Goal: Task Accomplishment & Management: Manage account settings

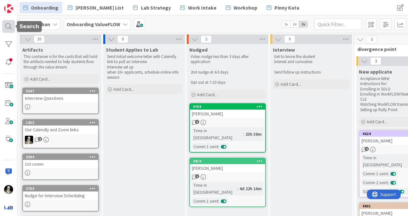
click at [8, 26] on div at bounding box center [8, 26] width 13 height 13
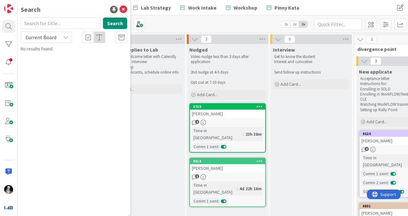
click at [60, 25] on input "text" at bounding box center [61, 23] width 80 height 11
type input "[PERSON_NAME]"
click at [64, 36] on icon at bounding box center [65, 37] width 5 height 5
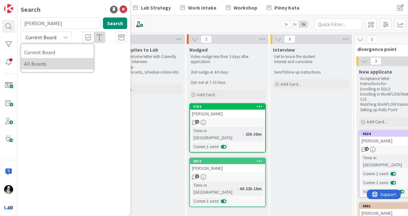
click at [52, 62] on span "All Boards" at bounding box center [57, 64] width 66 height 10
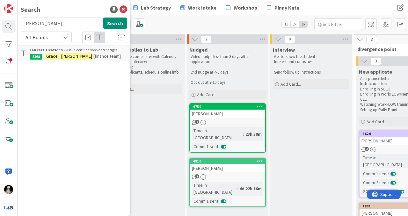
click at [98, 49] on div "Lab certification VF › Issue certifications and badges" at bounding box center [79, 50] width 98 height 6
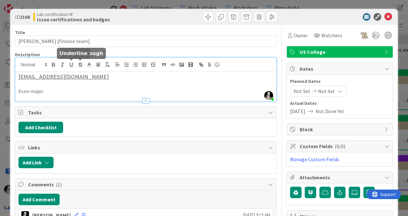
drag, startPoint x: 79, startPoint y: 67, endPoint x: 62, endPoint y: 67, distance: 17.5
click at [62, 67] on div "[PERSON_NAME] just joined [EMAIL_ADDRESS][DOMAIN_NAME] Econ major" at bounding box center [145, 80] width 261 height 44
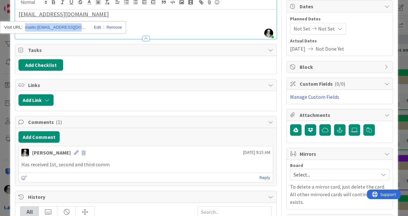
scroll to position [71, 0]
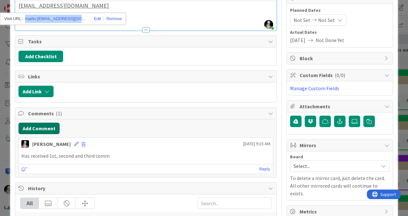
click at [46, 127] on button "Add Comment" at bounding box center [38, 128] width 41 height 11
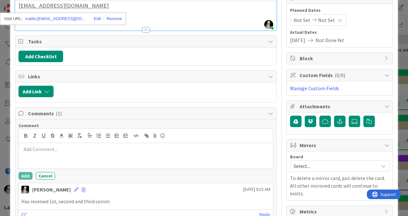
click at [48, 148] on p at bounding box center [145, 149] width 249 height 7
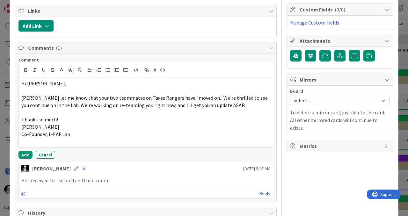
scroll to position [137, 0]
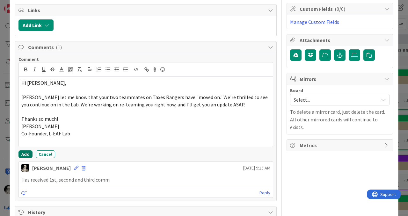
click at [25, 152] on button "Add" at bounding box center [25, 155] width 14 height 8
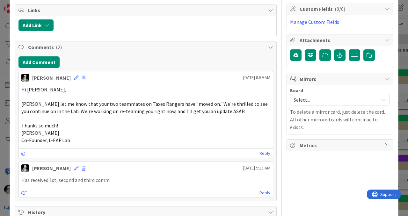
scroll to position [0, 0]
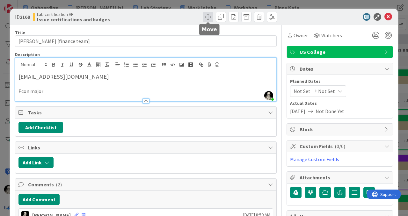
click at [208, 12] on span at bounding box center [208, 17] width 10 height 10
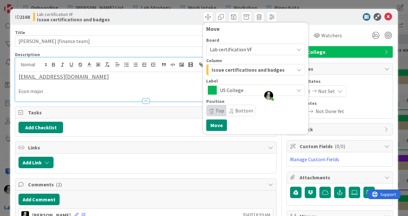
click at [243, 70] on span "Issue certifications and badges" at bounding box center [248, 70] width 73 height 8
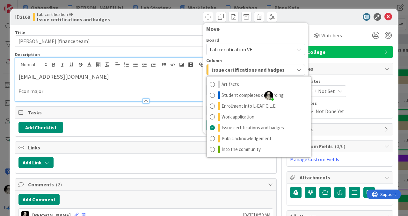
click at [237, 49] on span "Lab certification VF" at bounding box center [231, 49] width 42 height 6
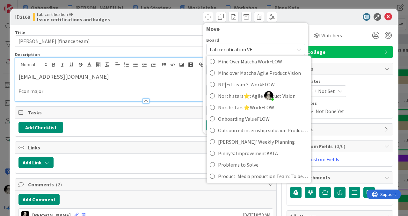
scroll to position [408, 0]
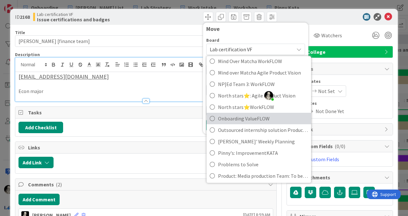
click at [232, 117] on span "Onboarding ValueFLOW" at bounding box center [263, 119] width 90 height 10
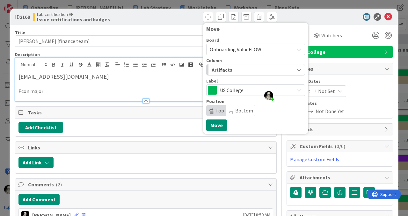
click at [227, 69] on span "Artifacts" at bounding box center [222, 70] width 21 height 8
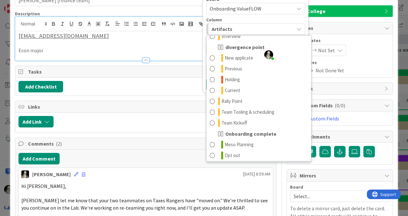
scroll to position [37, 0]
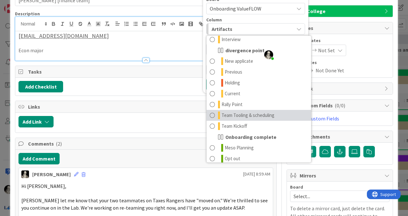
click at [237, 113] on span "Team Tooling & scheduling" at bounding box center [248, 116] width 53 height 8
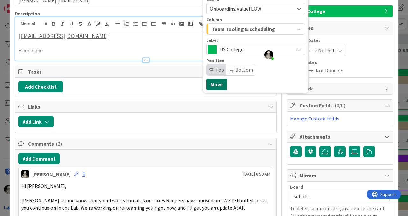
click at [217, 83] on button "Move" at bounding box center [216, 84] width 21 height 11
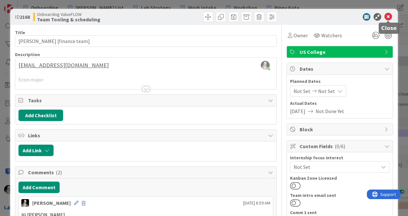
click at [390, 15] on icon at bounding box center [389, 17] width 8 height 8
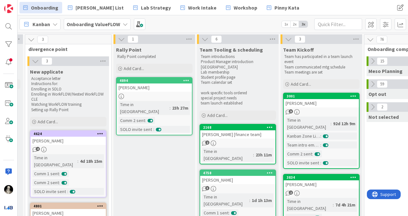
scroll to position [0, 330]
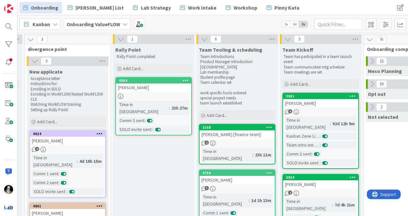
click at [251, 141] on div "2" at bounding box center [237, 143] width 75 height 5
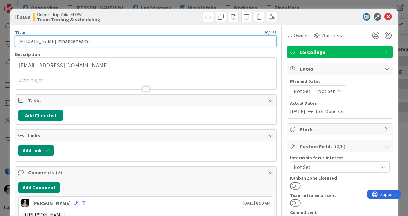
click at [81, 43] on input "[PERSON_NAME] [finance team]" at bounding box center [146, 40] width 262 height 11
type input "[PERSON_NAME] [Taxes Rangers]"
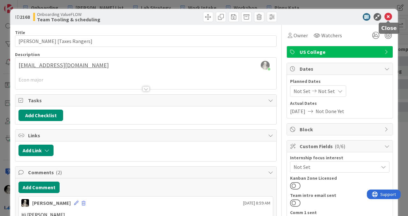
click at [388, 16] on icon at bounding box center [389, 17] width 8 height 8
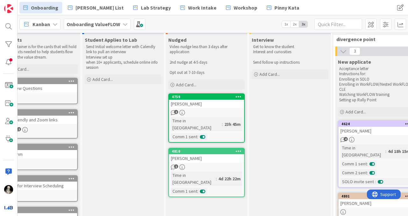
scroll to position [0, 21]
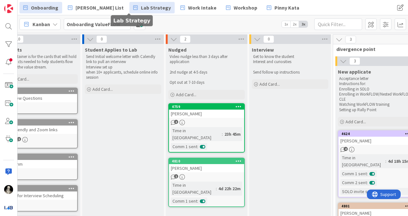
click at [141, 8] on span "Lab Strategy" at bounding box center [156, 8] width 30 height 8
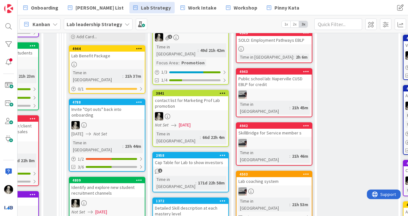
scroll to position [145, 732]
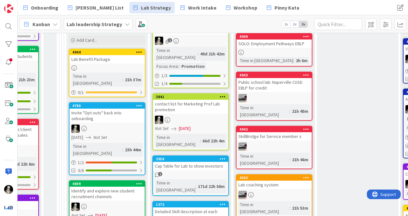
click at [122, 60] on div "Lab Benefit Package" at bounding box center [107, 59] width 75 height 8
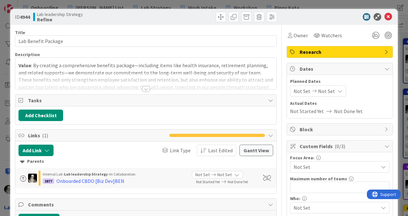
click at [145, 90] on div at bounding box center [146, 88] width 7 height 5
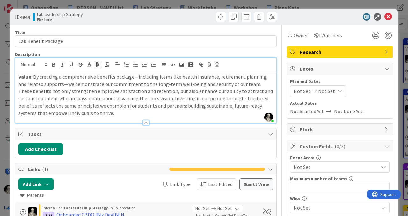
click at [72, 114] on p "Value : By creating a comprehensive benefits package—including items like healt…" at bounding box center [145, 94] width 255 height 43
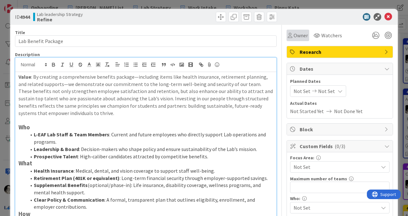
click at [302, 37] on span "Owner" at bounding box center [301, 36] width 14 height 8
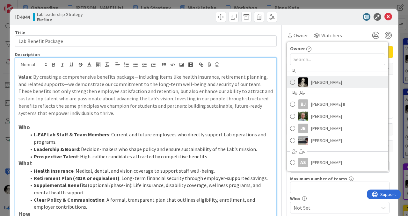
click at [317, 78] on span "[PERSON_NAME]" at bounding box center [326, 82] width 31 height 10
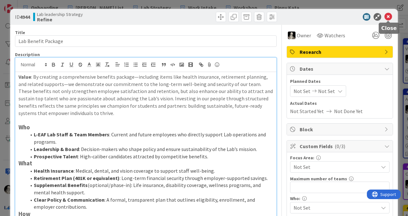
click at [388, 18] on icon at bounding box center [389, 17] width 8 height 8
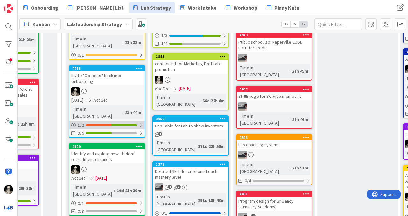
scroll to position [182, 732]
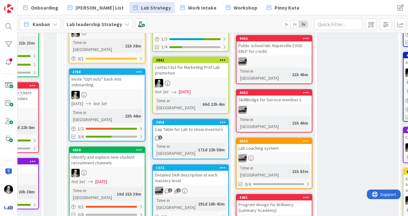
click at [120, 80] on div "Invite "Opt outs" back into onboarding" at bounding box center [107, 82] width 75 height 14
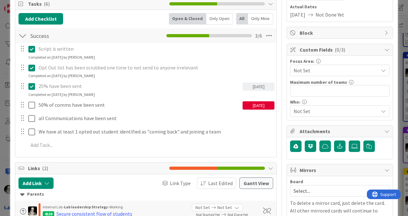
scroll to position [97, 0]
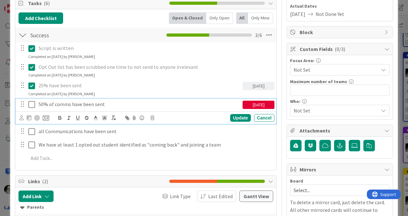
click at [31, 104] on icon at bounding box center [31, 105] width 7 height 8
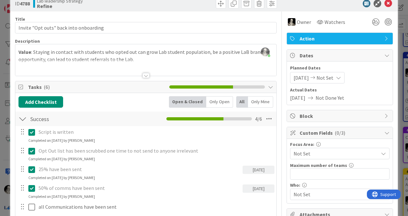
scroll to position [0, 0]
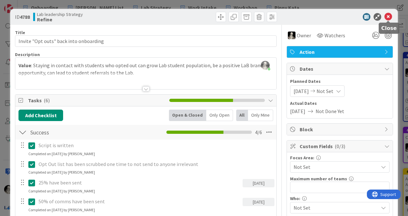
click at [388, 16] on icon at bounding box center [389, 17] width 8 height 8
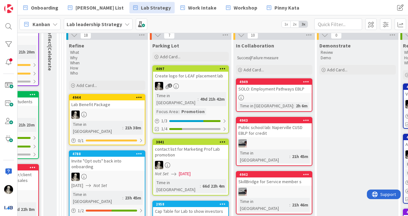
scroll to position [92, 732]
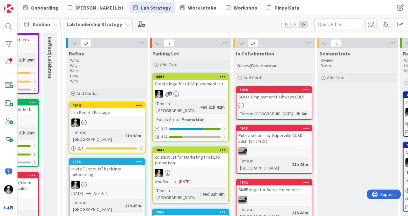
click at [107, 181] on div at bounding box center [107, 185] width 75 height 8
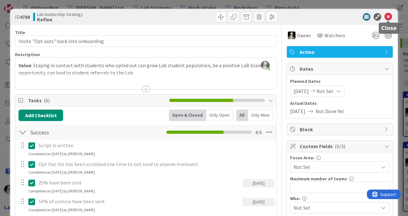
click at [388, 18] on icon at bounding box center [389, 17] width 8 height 8
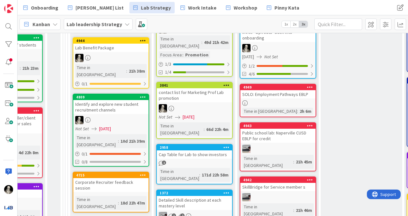
scroll to position [161, 728]
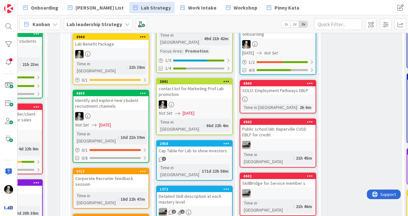
click at [128, 105] on div "4809 Identify and explore new student recruitment channels Not Set [DATE] Time …" at bounding box center [111, 126] width 77 height 73
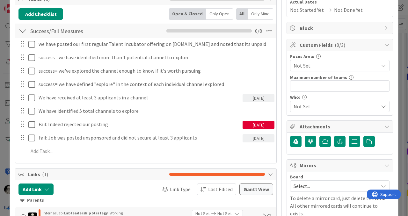
scroll to position [103, 0]
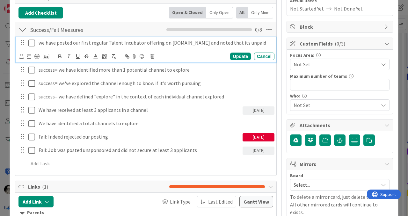
click at [31, 42] on icon at bounding box center [31, 43] width 7 height 8
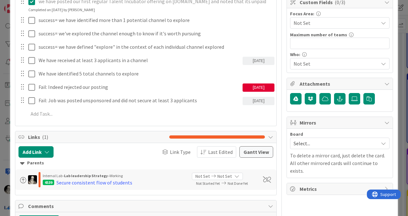
scroll to position [150, 0]
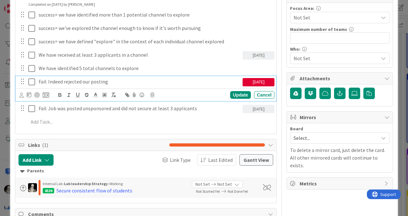
click at [31, 81] on icon at bounding box center [31, 82] width 7 height 8
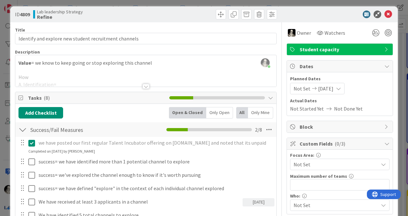
scroll to position [0, 0]
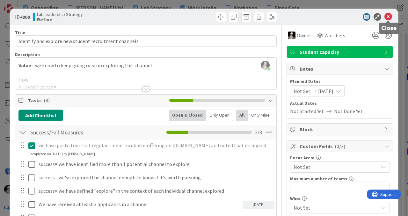
click at [388, 16] on icon at bounding box center [389, 17] width 8 height 8
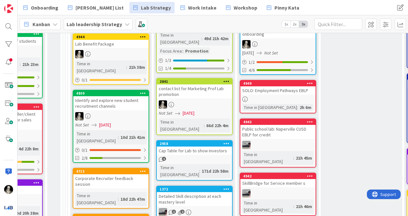
scroll to position [0, 728]
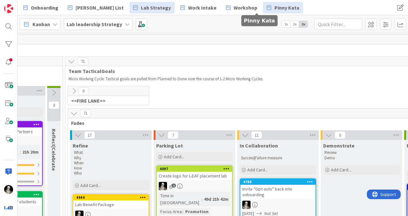
click at [275, 8] on span "Pinny Kata" at bounding box center [287, 8] width 25 height 8
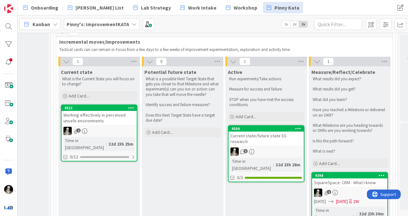
scroll to position [506, 56]
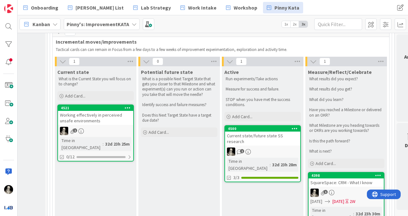
click at [266, 125] on div "4500 Current state/future state SS research 1 Time in [GEOGRAPHIC_DATA] : 32d 2…" at bounding box center [262, 153] width 77 height 57
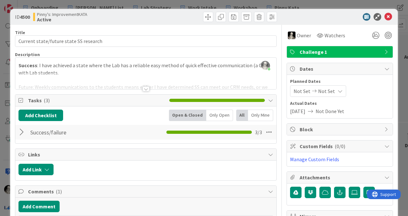
click at [146, 87] on div at bounding box center [146, 88] width 7 height 5
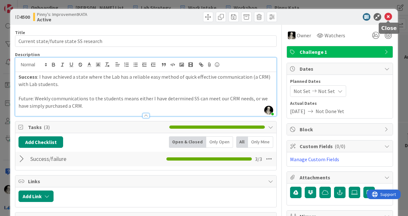
click at [388, 16] on icon at bounding box center [389, 17] width 8 height 8
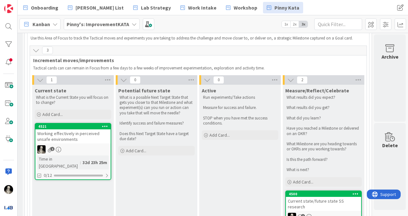
scroll to position [486, 79]
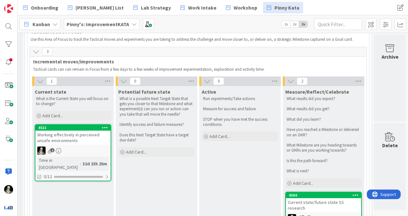
click at [85, 131] on div "Working effectively in perceived unsafe environments" at bounding box center [72, 138] width 75 height 14
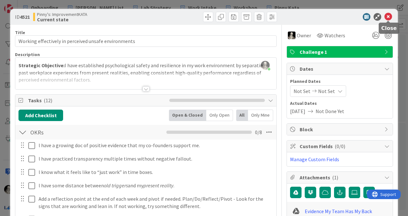
click at [389, 15] on icon at bounding box center [389, 17] width 8 height 8
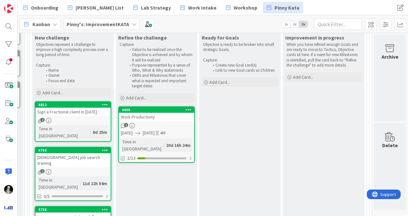
scroll to position [103, 79]
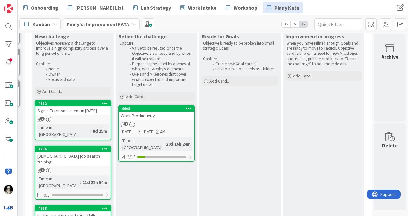
click at [169, 117] on div "Work Productivity" at bounding box center [156, 116] width 75 height 8
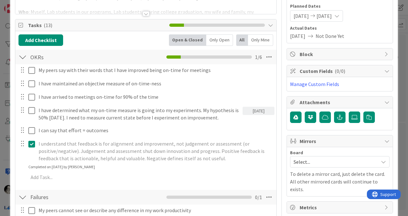
scroll to position [76, 0]
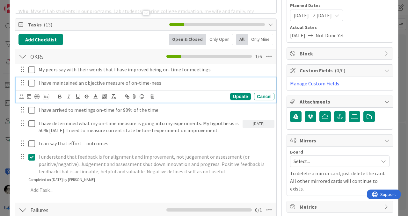
click at [31, 81] on icon at bounding box center [31, 83] width 7 height 8
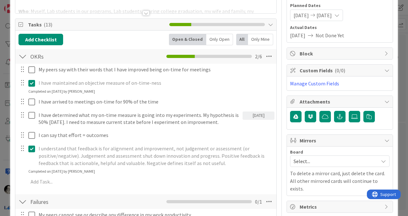
click at [147, 84] on p "I have maintained an objective measure of on-time-ness" at bounding box center [155, 82] width 233 height 7
click at [127, 85] on p "I have maintained an objective measure of on-time-ness" at bounding box center [155, 82] width 233 height 7
click at [31, 83] on icon at bounding box center [31, 83] width 7 height 8
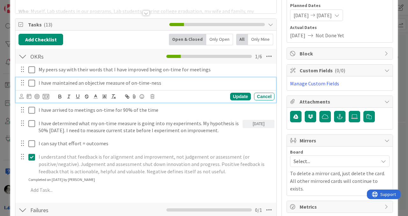
click at [175, 83] on p "I have maintained an objective measure of on-time-ness" at bounding box center [155, 82] width 233 height 7
click at [235, 95] on div "Update" at bounding box center [240, 97] width 21 height 8
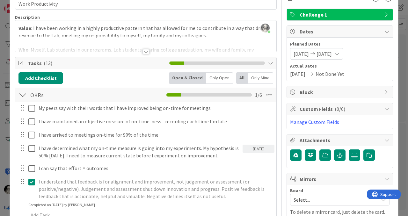
scroll to position [0, 0]
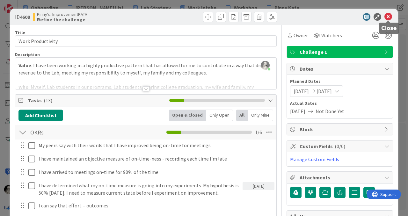
click at [388, 17] on icon at bounding box center [389, 17] width 8 height 8
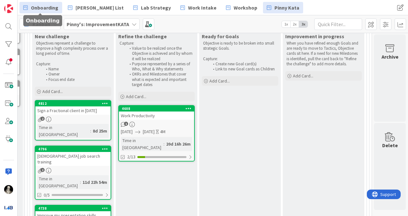
click at [46, 7] on span "Onboarding" at bounding box center [44, 8] width 27 height 8
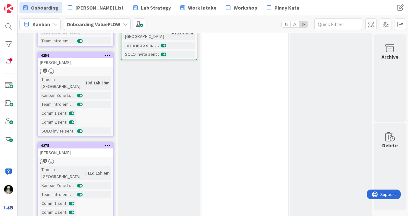
scroll to position [252, 491]
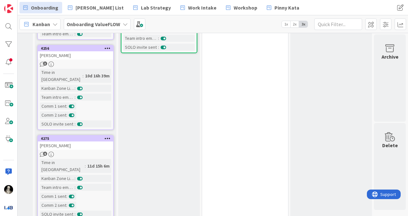
click at [81, 142] on div "[PERSON_NAME]" at bounding box center [75, 146] width 75 height 8
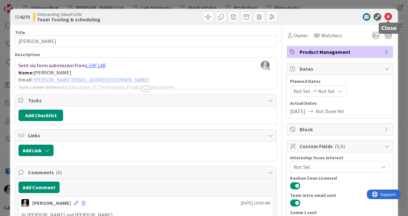
click at [389, 17] on icon at bounding box center [389, 17] width 8 height 8
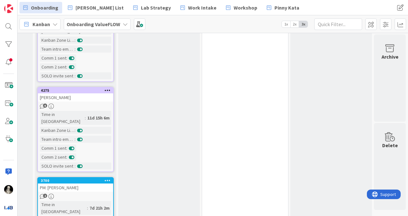
scroll to position [303, 491]
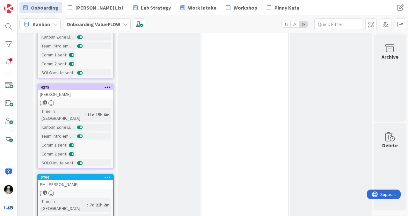
click at [89, 84] on div "4275 [PERSON_NAME] 6 Time in [GEOGRAPHIC_DATA] : 11d 15h 6m Kanban Zone License…" at bounding box center [75, 126] width 77 height 85
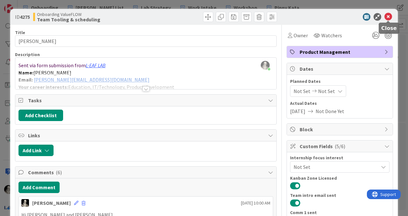
click at [388, 17] on icon at bounding box center [389, 17] width 8 height 8
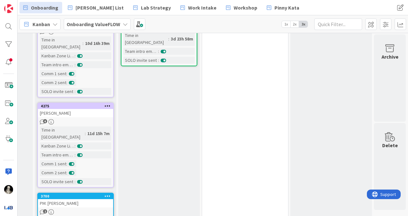
scroll to position [264, 491]
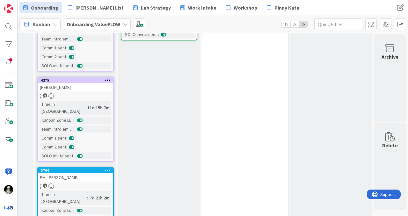
click at [89, 173] on div "PM: [PERSON_NAME]" at bounding box center [75, 177] width 75 height 8
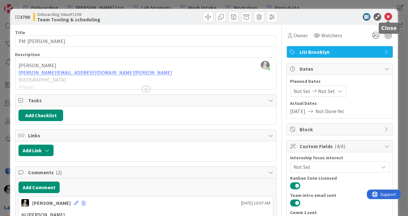
click at [388, 17] on icon at bounding box center [389, 17] width 8 height 8
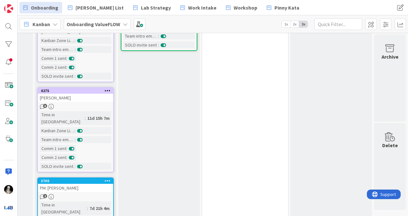
scroll to position [264, 491]
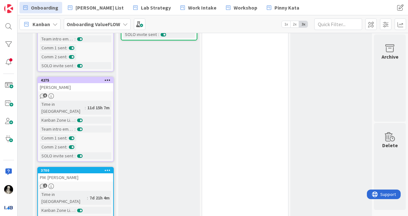
click at [86, 173] on div "PM: [PERSON_NAME]" at bounding box center [75, 177] width 75 height 8
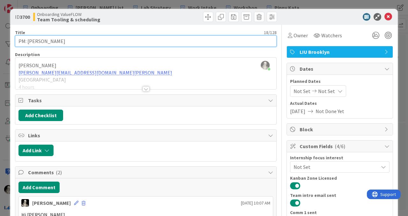
drag, startPoint x: 67, startPoint y: 41, endPoint x: 28, endPoint y: 44, distance: 39.3
click at [27, 43] on input "PM: [PERSON_NAME]" at bounding box center [146, 40] width 262 height 11
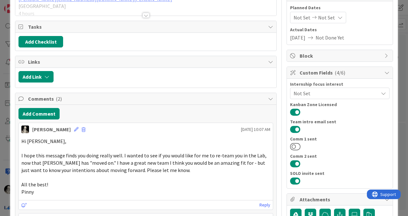
scroll to position [75, 0]
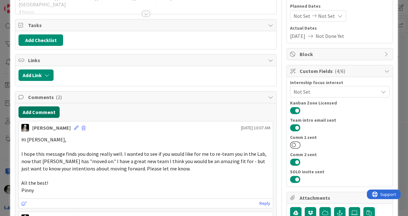
click at [43, 111] on button "Add Comment" at bounding box center [38, 112] width 41 height 11
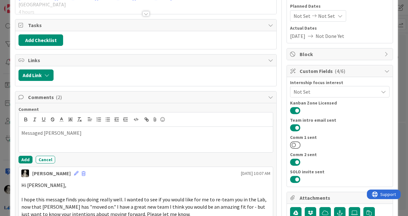
click at [69, 131] on p "Messaged [PERSON_NAME]" at bounding box center [145, 132] width 249 height 7
click at [22, 158] on button "Add" at bounding box center [25, 160] width 14 height 8
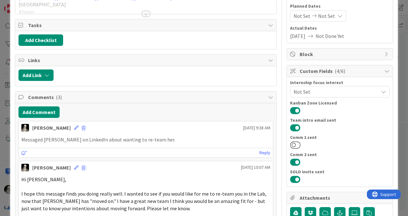
scroll to position [0, 0]
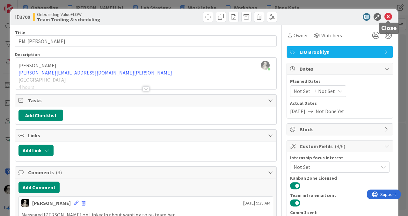
click at [388, 19] on icon at bounding box center [389, 17] width 8 height 8
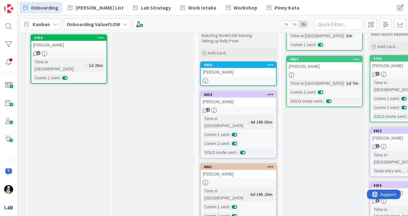
scroll to position [75, 159]
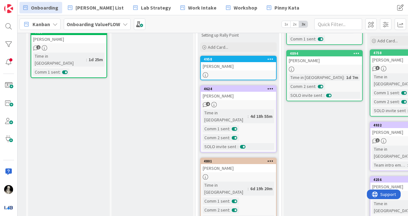
click at [251, 70] on div "4958 [PERSON_NAME]" at bounding box center [238, 68] width 77 height 25
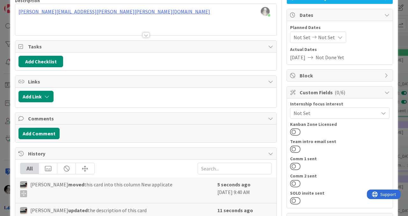
scroll to position [46, 0]
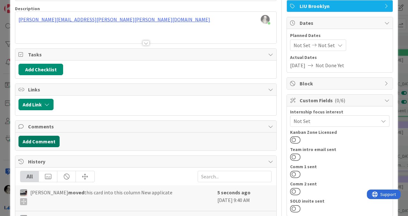
click at [46, 138] on button "Add Comment" at bounding box center [38, 141] width 41 height 11
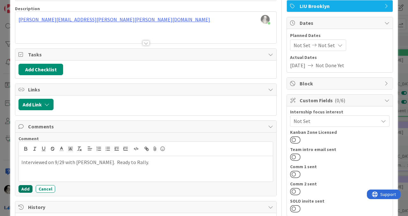
click at [25, 188] on button "Add" at bounding box center [25, 189] width 14 height 8
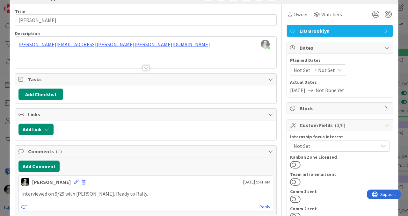
scroll to position [0, 0]
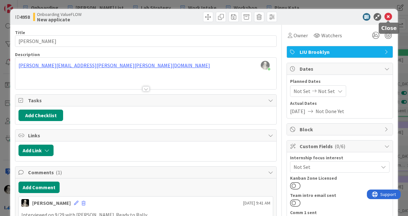
click at [388, 16] on icon at bounding box center [389, 17] width 8 height 8
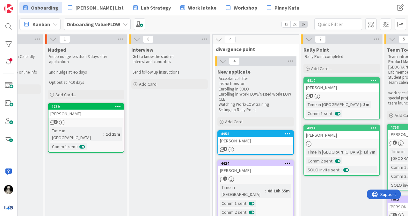
scroll to position [0, 145]
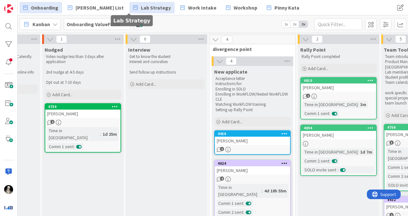
click at [141, 6] on span "Lab Strategy" at bounding box center [156, 8] width 30 height 8
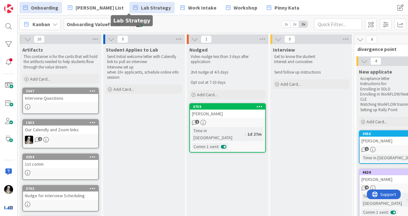
click at [141, 5] on span "Lab Strategy" at bounding box center [156, 8] width 30 height 8
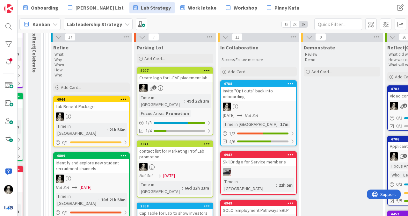
scroll to position [112, 747]
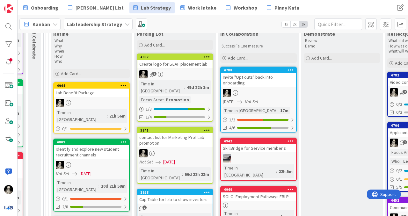
click at [96, 95] on div "Lab Benefit Package" at bounding box center [91, 93] width 75 height 8
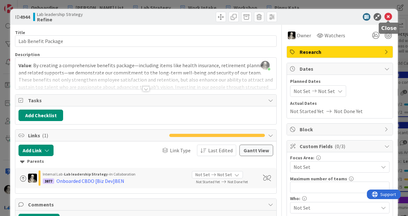
click at [388, 16] on icon at bounding box center [389, 17] width 8 height 8
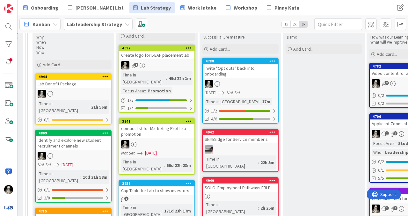
scroll to position [114, 765]
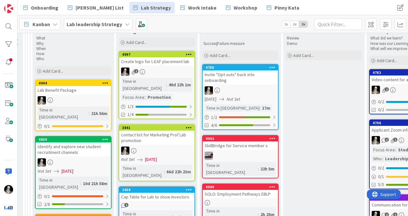
click at [91, 143] on div "Identify and explore new student recruitment channels" at bounding box center [73, 150] width 75 height 14
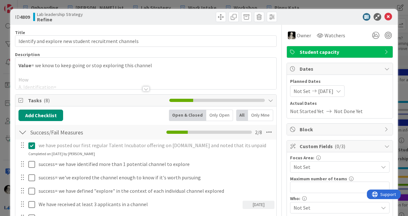
click at [147, 88] on div at bounding box center [146, 88] width 7 height 5
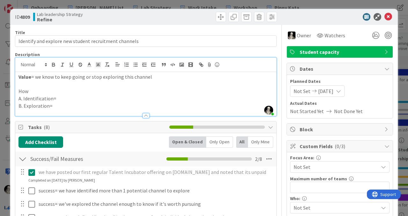
click at [146, 113] on div at bounding box center [146, 115] width 7 height 5
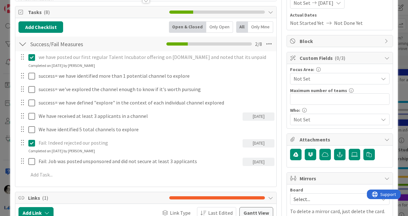
scroll to position [88, 0]
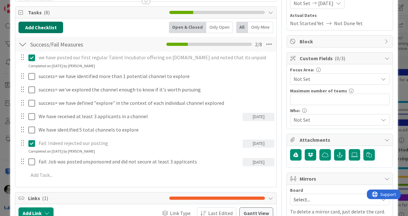
click at [47, 26] on button "Add Checklist" at bounding box center [40, 27] width 45 height 11
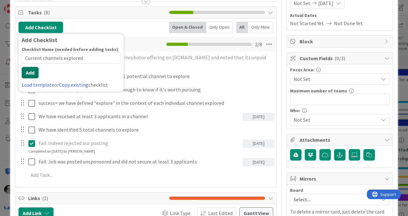
type input "Current channels explored"
click at [29, 75] on button "Add" at bounding box center [30, 72] width 17 height 11
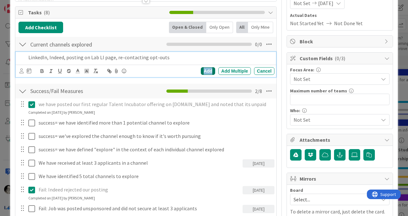
click at [206, 68] on div "Add" at bounding box center [208, 71] width 14 height 8
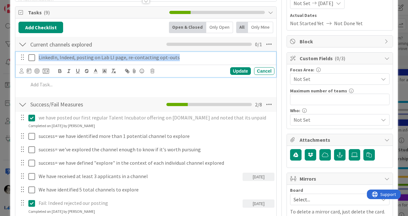
drag, startPoint x: 178, startPoint y: 56, endPoint x: 38, endPoint y: 59, distance: 140.0
click at [38, 59] on div "LinkedIn, Indeed, posting on Lab LI page, re-contacting opt-outs" at bounding box center [155, 57] width 239 height 11
click at [180, 56] on p "LinkedIn, Indeed, posting on Lab LI page, re-contacting opt-outs" at bounding box center [155, 57] width 233 height 7
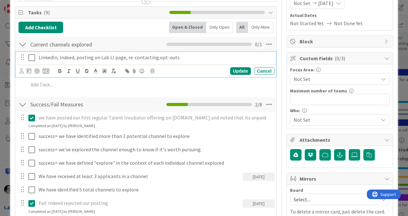
click at [57, 60] on p "LinkedIn, Indeed, posting on Lab LI page, re-contacting opt-outs" at bounding box center [155, 57] width 233 height 7
click at [58, 58] on p "LinkedIn Indeed, posting on Lab LI page, re-contacting opt-outs" at bounding box center [155, 57] width 233 height 7
drag, startPoint x: 57, startPoint y: 58, endPoint x: 57, endPoint y: 25, distance: 33.8
click at [57, 58] on p "LinkedIn Indeed, posting on Lab LI page, re-contacting opt-outs" at bounding box center [155, 57] width 233 height 7
click at [240, 69] on div "Update" at bounding box center [240, 71] width 21 height 8
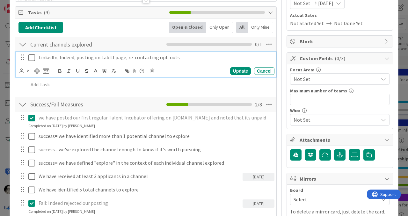
click at [179, 57] on p "LinkedIn, Indeed, posting on Lab LI page, re-contacting opt-outs" at bounding box center [155, 57] width 233 height 7
click at [238, 69] on div "Update" at bounding box center [240, 71] width 21 height 8
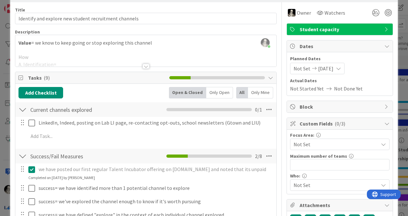
scroll to position [0, 0]
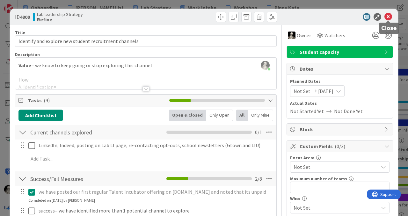
click at [387, 17] on icon at bounding box center [389, 17] width 8 height 8
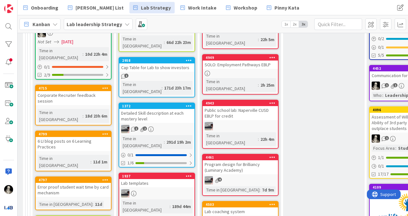
scroll to position [243, 765]
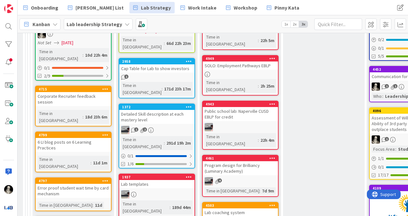
click at [74, 92] on div "Corporate Recruiter feedback session" at bounding box center [73, 99] width 75 height 14
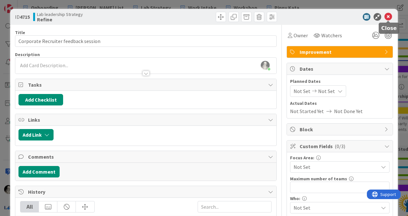
click at [388, 14] on icon at bounding box center [389, 17] width 8 height 8
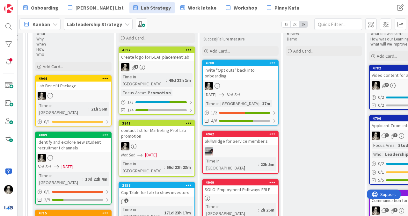
scroll to position [0, 765]
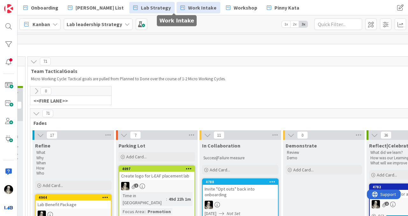
click at [188, 5] on span "Work Intake" at bounding box center [202, 8] width 28 height 8
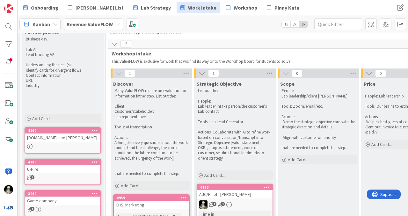
scroll to position [0, 165]
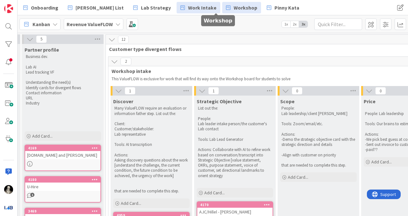
click at [234, 9] on span "Workshop" at bounding box center [246, 8] width 24 height 8
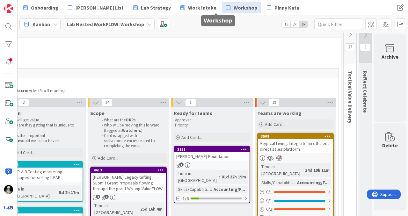
scroll to position [0, 694]
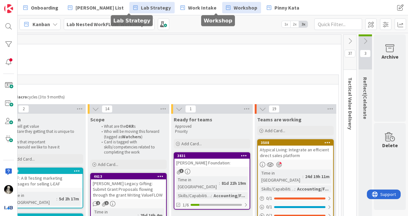
click at [141, 4] on span "Lab Strategy" at bounding box center [156, 8] width 30 height 8
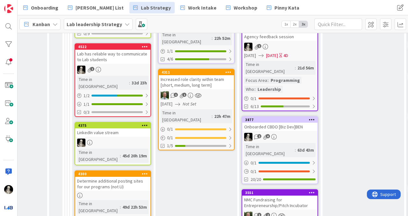
scroll to position [484, 726]
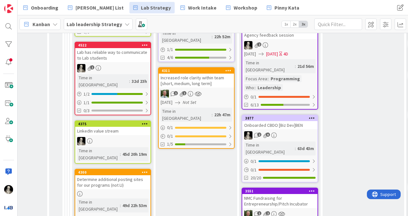
click at [291, 131] on div "2 6" at bounding box center [279, 135] width 75 height 8
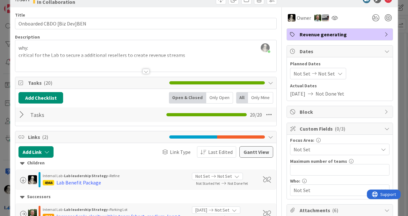
scroll to position [18, 0]
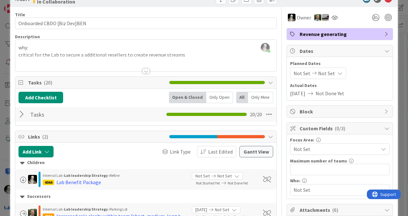
click at [21, 112] on div at bounding box center [22, 114] width 8 height 11
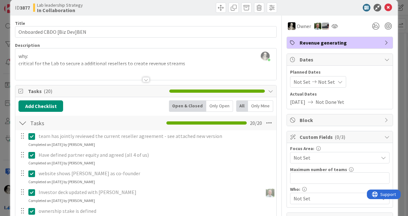
scroll to position [0, 0]
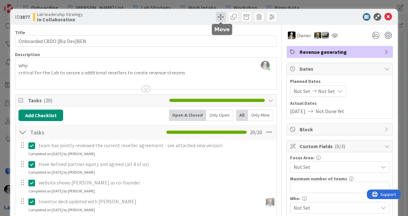
click at [219, 17] on span at bounding box center [221, 17] width 10 height 10
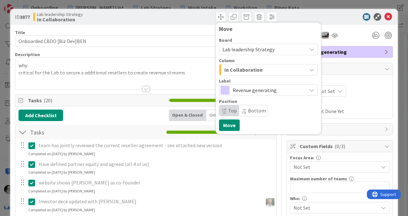
click at [231, 68] on span "In Collaboration" at bounding box center [243, 70] width 38 height 8
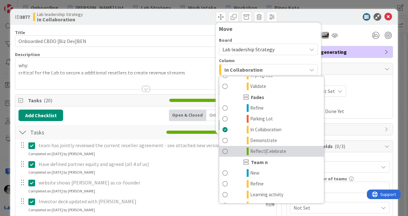
click at [224, 150] on span at bounding box center [225, 152] width 5 height 8
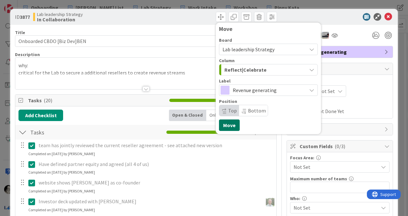
click at [232, 124] on button "Move" at bounding box center [229, 125] width 21 height 11
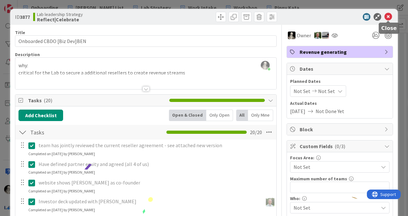
click at [387, 17] on icon at bounding box center [389, 17] width 8 height 8
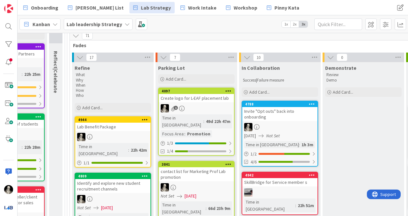
scroll to position [70, 726]
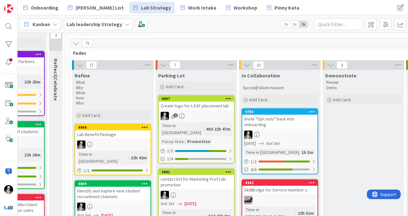
click at [163, 64] on icon at bounding box center [163, 65] width 7 height 7
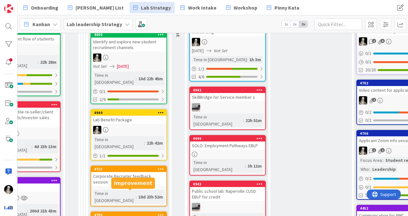
scroll to position [154, 710]
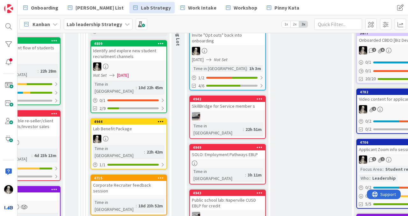
click at [146, 65] on div at bounding box center [128, 67] width 75 height 8
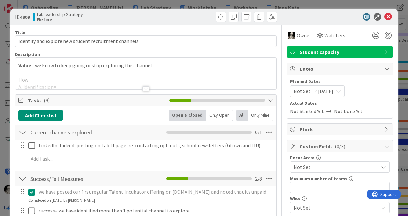
click at [145, 87] on div at bounding box center [146, 88] width 7 height 5
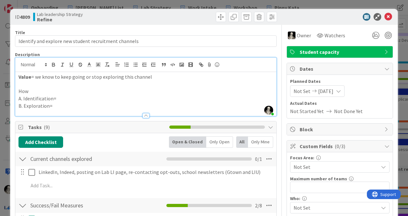
click at [145, 114] on div at bounding box center [146, 115] width 7 height 5
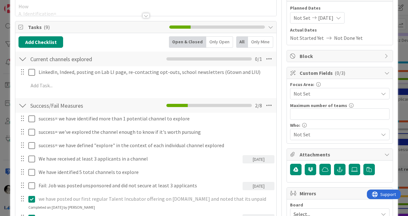
scroll to position [75, 0]
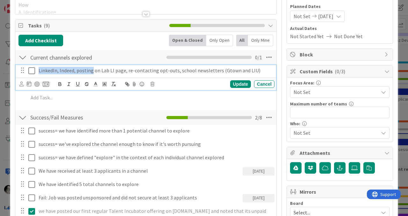
drag, startPoint x: 255, startPoint y: 72, endPoint x: 41, endPoint y: 68, distance: 214.0
click at [41, 68] on p "LinkedIn, Indeed, posting on Lab LI page, re-contacting opt-outs, school newsle…" at bounding box center [155, 70] width 233 height 7
click at [262, 69] on p "LinkedIn, Indeed, posting on Lab LI page, re-contacting opt-outs, school newsle…" at bounding box center [155, 70] width 233 height 7
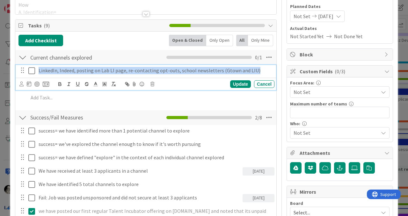
drag, startPoint x: 258, startPoint y: 74, endPoint x: 123, endPoint y: 67, distance: 135.4
click at [123, 67] on div "LinkedIn, Indeed, posting on Lab LI page, re-contacting opt-outs, school newsle…" at bounding box center [155, 70] width 239 height 11
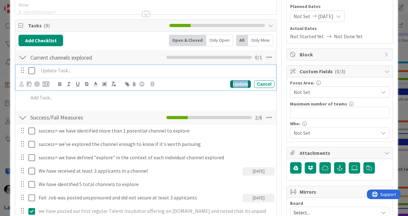
click at [240, 81] on div "Update" at bounding box center [240, 84] width 21 height 8
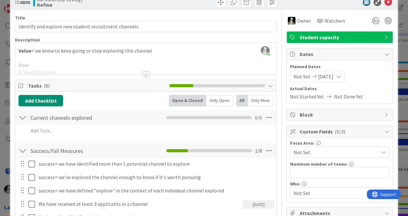
scroll to position [10, 0]
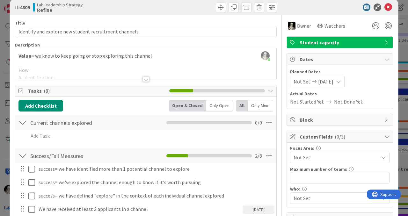
click at [147, 77] on div at bounding box center [146, 79] width 7 height 5
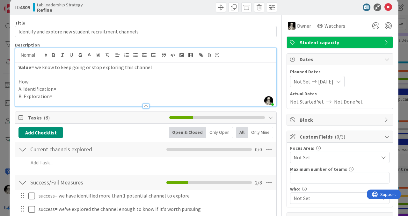
click at [70, 96] on p "B. Exploration=" at bounding box center [145, 96] width 255 height 7
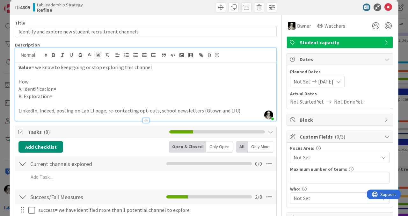
click at [18, 111] on div "Value = we know to keep going or stop exploring this channel How A. Identificat…" at bounding box center [145, 92] width 261 height 58
click at [256, 109] on p "Have tried:LinkedIn, Indeed, posting on Lab LI page, re-contacting opt-outs, sc…" at bounding box center [145, 110] width 255 height 7
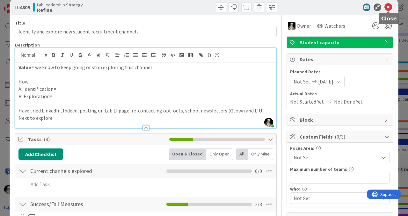
click at [389, 6] on icon at bounding box center [389, 8] width 8 height 8
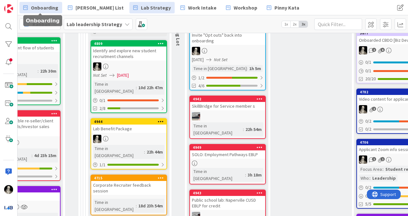
click at [36, 5] on span "Onboarding" at bounding box center [44, 8] width 27 height 8
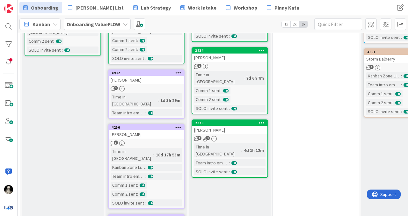
scroll to position [130, 421]
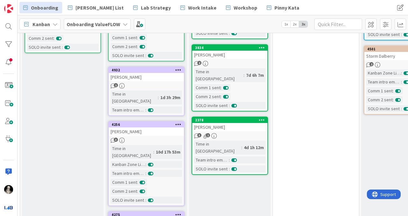
click at [154, 122] on div "4256 [PERSON_NAME] 3 Time in [GEOGRAPHIC_DATA] : 10d 17h 53m Kanban Zone Licens…" at bounding box center [146, 163] width 77 height 85
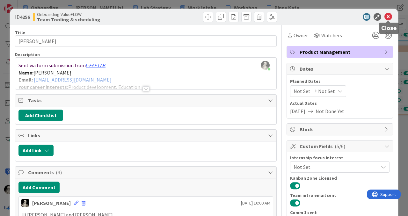
click at [388, 17] on icon at bounding box center [389, 17] width 8 height 8
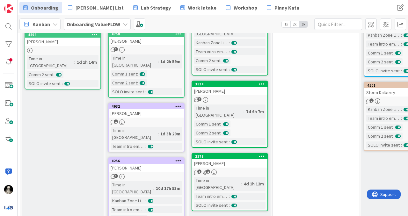
scroll to position [104, 421]
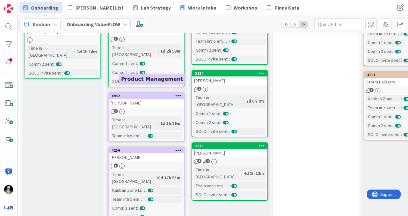
click at [153, 99] on div "[PERSON_NAME]" at bounding box center [146, 103] width 75 height 8
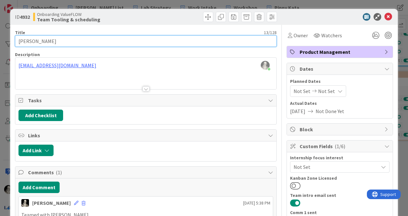
drag, startPoint x: 55, startPoint y: 42, endPoint x: 8, endPoint y: 42, distance: 46.9
click at [8, 42] on div "ID 4932 Onboarding ValueFLOW Team Tooling & scheduling Title 13 / 128 [PERSON_N…" at bounding box center [204, 108] width 408 height 216
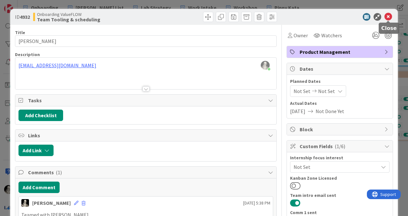
click at [388, 15] on icon at bounding box center [389, 17] width 8 height 8
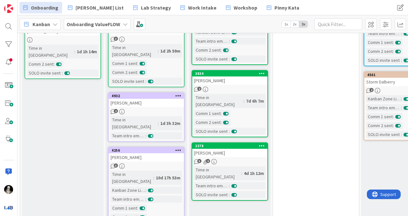
click at [159, 148] on div "4256 [PERSON_NAME] 3 Time in [GEOGRAPHIC_DATA] : 10d 17h 53m Kanban Zone Licens…" at bounding box center [146, 189] width 77 height 85
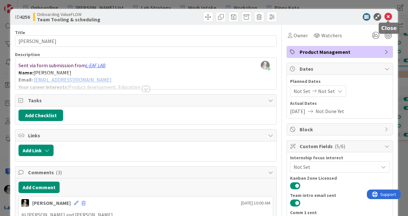
click at [388, 16] on icon at bounding box center [389, 17] width 8 height 8
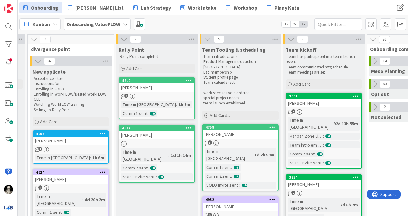
scroll to position [0, 329]
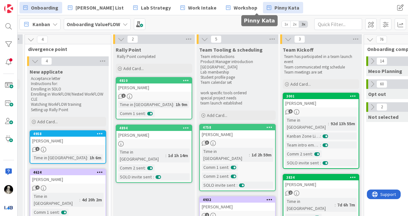
click at [275, 7] on span "Pinny Kata" at bounding box center [287, 8] width 25 height 8
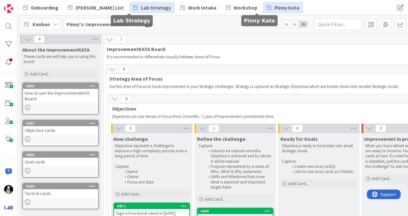
click at [141, 7] on span "Lab Strategy" at bounding box center [156, 8] width 30 height 8
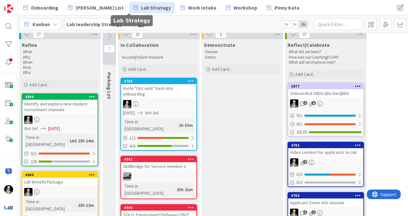
scroll to position [99, 779]
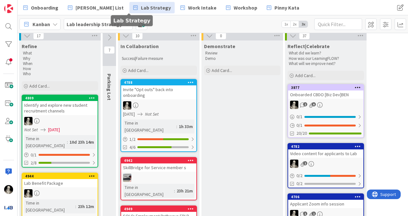
click at [77, 112] on div "Identify and explore new student recruitment channels" at bounding box center [59, 108] width 75 height 14
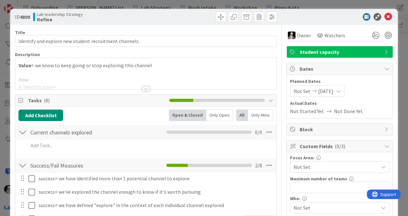
click at [146, 87] on div at bounding box center [146, 88] width 7 height 5
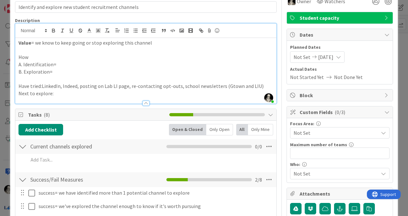
scroll to position [37, 0]
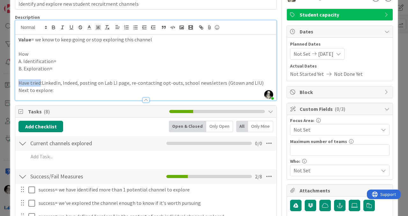
drag, startPoint x: 19, startPoint y: 83, endPoint x: 40, endPoint y: 82, distance: 21.4
click at [40, 82] on p "Have tried:LinkedIn, Indeed, posting on Lab LI page, re-contacting opt-outs, sc…" at bounding box center [145, 82] width 255 height 7
click at [55, 27] on icon "button" at bounding box center [53, 27] width 2 height 2
click at [59, 94] on div at bounding box center [145, 97] width 261 height 7
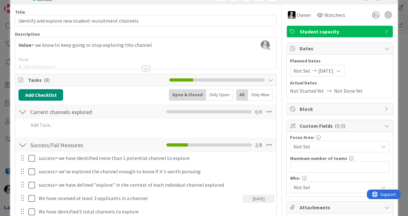
scroll to position [29, 0]
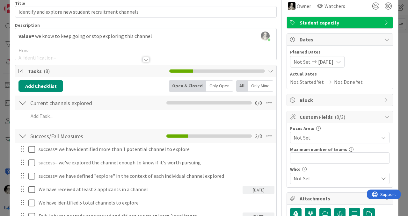
click at [146, 59] on div at bounding box center [146, 59] width 7 height 5
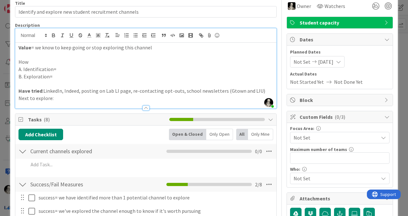
drag, startPoint x: 62, startPoint y: 92, endPoint x: 64, endPoint y: 55, distance: 37.1
click at [62, 92] on p "Have tried :LinkedIn, Indeed, posting on Lab LI page, re-contacting opt-outs, s…" at bounding box center [145, 90] width 255 height 7
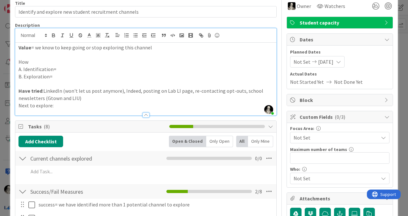
click at [139, 92] on p "Have tried :LinkedIn (won't let us post anymore), Indeed, posting on Lab LI pag…" at bounding box center [145, 94] width 255 height 14
drag, startPoint x: 227, startPoint y: 92, endPoint x: 227, endPoint y: 48, distance: 43.4
click at [227, 91] on p "Have tried :LinkedIn (won't let us post anymore), Indeed (won't let us post), p…" at bounding box center [145, 94] width 255 height 14
drag, startPoint x: 105, startPoint y: 98, endPoint x: 113, endPoint y: 65, distance: 33.7
click at [105, 98] on p "Have tried :LinkedIn (won't let us post anymore), Indeed (won't let us post), p…" at bounding box center [145, 94] width 255 height 14
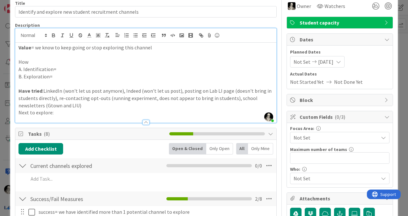
click at [19, 105] on p "Have tried :LinkedIn (won't let us post anymore), Indeed (won't let us post), p…" at bounding box center [145, 98] width 255 height 22
drag, startPoint x: 51, startPoint y: 106, endPoint x: 61, endPoint y: 75, distance: 32.7
click at [51, 106] on p "Have tried :LinkedIn (won't let us post anymore), Indeed (won't let us post), p…" at bounding box center [145, 98] width 255 height 22
drag, startPoint x: 123, startPoint y: 91, endPoint x: 124, endPoint y: 67, distance: 23.9
click at [123, 91] on p "Have tried :LinkedIn (won't let us post anymore), Indeed (won't let us post), p…" at bounding box center [145, 98] width 255 height 22
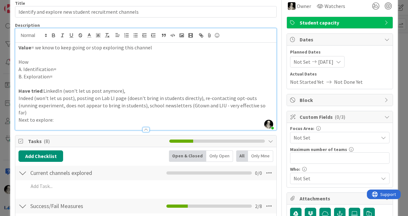
click at [76, 97] on p "Indeed (won't let us post), posting on Lab LI page (doesn't bring in students d…" at bounding box center [145, 106] width 255 height 22
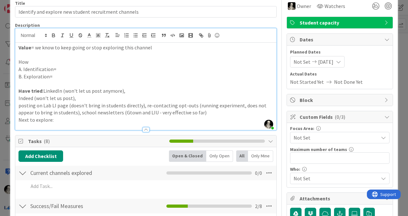
click at [143, 107] on p "posting on Lab LI page (doesn't bring in students directly), re-contacting opt-…" at bounding box center [145, 109] width 255 height 14
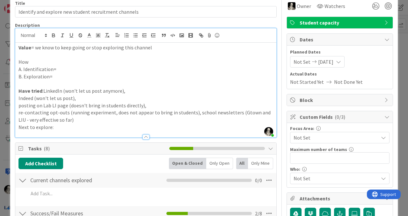
click at [114, 112] on p "re-contacting opt-outs (running experiment, does not appear to bring in student…" at bounding box center [145, 116] width 255 height 14
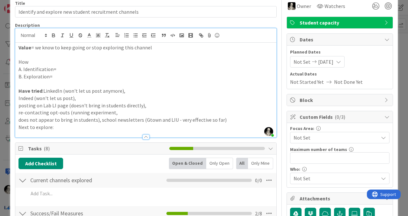
click at [99, 122] on p "does not appear to bring in students), school newsletters (Gtown and LIU - very…" at bounding box center [145, 119] width 255 height 7
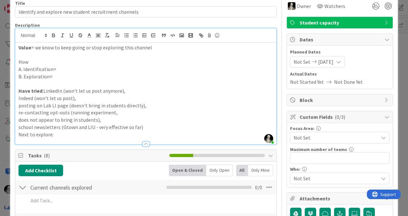
click at [18, 135] on div "Value = we know to keep going or stop exploring this channel How A. Identificat…" at bounding box center [145, 94] width 261 height 102
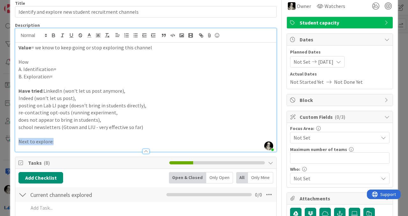
drag, startPoint x: 55, startPoint y: 143, endPoint x: 19, endPoint y: 140, distance: 35.5
click at [19, 140] on p "Next to explore:" at bounding box center [145, 141] width 255 height 7
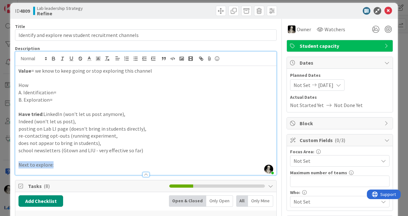
scroll to position [6, 0]
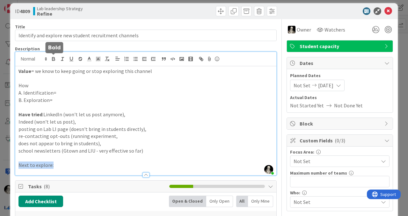
click at [52, 60] on icon "button" at bounding box center [53, 60] width 3 height 2
click at [124, 116] on p "Have tried :LinkedIn (won't let us post anymore)," at bounding box center [145, 114] width 255 height 7
click at [104, 121] on p "Indeed (won't let us post)," at bounding box center [145, 121] width 255 height 7
click at [143, 132] on p "posting on Lab LI page (doesn't bring in students directly)," at bounding box center [145, 129] width 255 height 7
click at [121, 136] on p "re-contacting opt-outs (running experiment," at bounding box center [145, 136] width 255 height 7
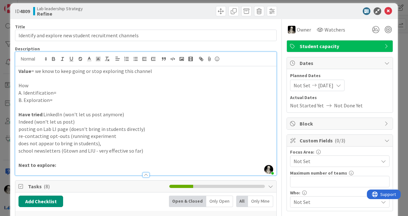
click at [114, 145] on p "does not appear to bring in students)," at bounding box center [145, 143] width 255 height 7
drag, startPoint x: 42, startPoint y: 131, endPoint x: 57, endPoint y: 76, distance: 57.3
click at [42, 131] on p "posting on Lab LI page (doesn't bring in students directly)" at bounding box center [145, 129] width 255 height 7
click at [20, 137] on p "re-contacting opt-outs (running experiment" at bounding box center [145, 136] width 255 height 7
click at [19, 122] on p "Indeed (won't let us post)" at bounding box center [145, 121] width 255 height 7
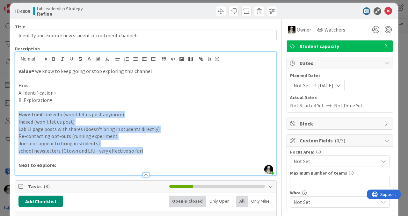
drag, startPoint x: 141, startPoint y: 152, endPoint x: 44, endPoint y: 112, distance: 105.4
click at [44, 112] on div "Value = we know to keep going or stop exploring this channel How A. Identificat…" at bounding box center [145, 120] width 261 height 109
click at [126, 58] on icon "button" at bounding box center [127, 59] width 6 height 6
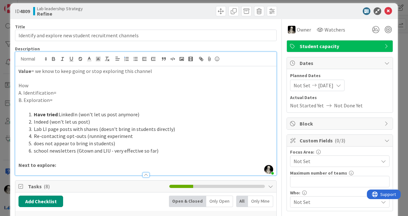
click at [174, 95] on p "A. Identification=" at bounding box center [145, 92] width 255 height 7
click at [57, 113] on li "Have tried :LinkedIn (won't let us post anymore)" at bounding box center [149, 114] width 247 height 7
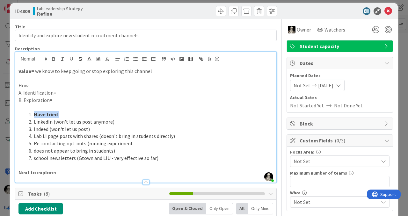
drag, startPoint x: 62, startPoint y: 114, endPoint x: 30, endPoint y: 115, distance: 31.6
click at [30, 115] on li "Have tried :" at bounding box center [149, 114] width 247 height 7
click at [127, 58] on icon "button" at bounding box center [127, 59] width 6 height 6
click at [121, 90] on p "A. Identification=" at bounding box center [145, 92] width 255 height 7
drag, startPoint x: 31, startPoint y: 88, endPoint x: 18, endPoint y: 88, distance: 12.8
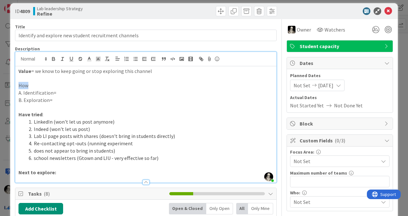
click at [18, 88] on p "How" at bounding box center [145, 85] width 255 height 7
click at [53, 57] on icon "button" at bounding box center [54, 59] width 6 height 6
click at [97, 99] on p "B. Exploration=" at bounding box center [145, 100] width 255 height 7
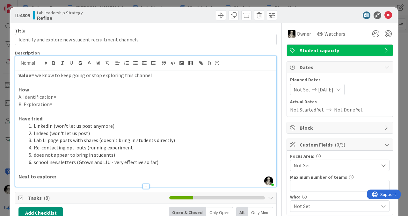
scroll to position [0, 0]
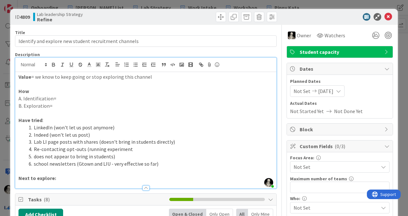
click at [38, 77] on p "Value = we know to keep going or stop exploring this channel" at bounding box center [145, 76] width 255 height 7
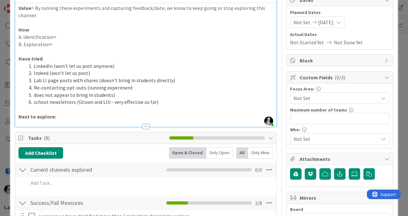
scroll to position [68, 0]
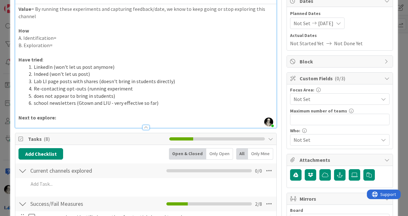
click at [66, 119] on p "Next to explore:" at bounding box center [145, 117] width 255 height 7
drag, startPoint x: 21, startPoint y: 61, endPoint x: 24, endPoint y: 37, distance: 24.1
click at [21, 61] on strong "Have tried" at bounding box center [30, 59] width 24 height 6
drag, startPoint x: 63, startPoint y: 62, endPoint x: 63, endPoint y: 58, distance: 3.5
click at [63, 62] on p "Channels have tried :" at bounding box center [145, 59] width 255 height 7
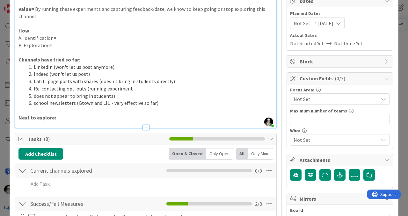
click at [31, 119] on strong "Next to explore:" at bounding box center [37, 117] width 38 height 6
click at [129, 90] on li "Re-contacting opt-outs (running experiment" at bounding box center [149, 88] width 247 height 7
drag, startPoint x: 135, startPoint y: 90, endPoint x: 32, endPoint y: 89, distance: 103.0
click at [32, 89] on li "Re-contacting opt-outs (running experiment)" at bounding box center [149, 88] width 247 height 7
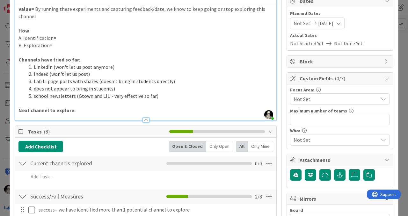
click at [78, 112] on p "Next channel to explore:" at bounding box center [145, 110] width 255 height 7
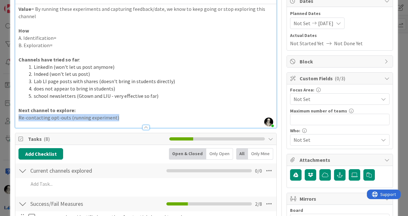
drag, startPoint x: 121, startPoint y: 117, endPoint x: 18, endPoint y: 117, distance: 103.0
click at [18, 117] on div "Value = By running these experiments and capturing feedback/date, we know to ke…" at bounding box center [145, 66] width 261 height 124
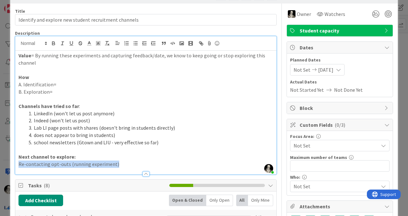
scroll to position [21, 0]
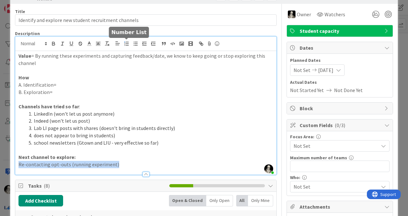
click at [126, 44] on line "button" at bounding box center [127, 44] width 3 height 0
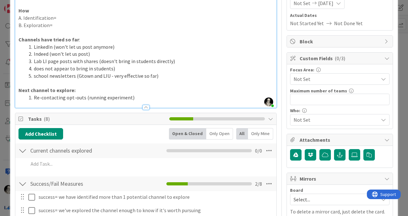
scroll to position [90, 0]
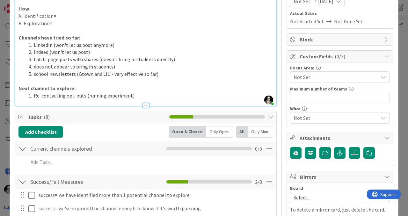
click at [134, 96] on li "Re-contacting opt-outs (running experiment)" at bounding box center [149, 95] width 247 height 7
drag, startPoint x: 85, startPoint y: 96, endPoint x: 89, endPoint y: 73, distance: 23.3
click at [85, 96] on li "Re-contacting opt-outs (running experiment)" at bounding box center [149, 95] width 247 height 7
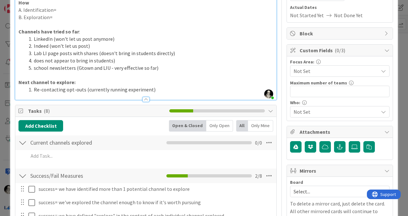
scroll to position [98, 0]
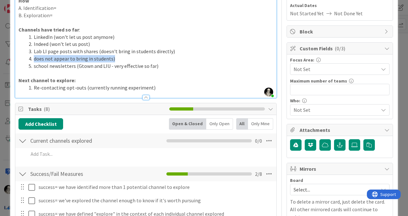
drag, startPoint x: 117, startPoint y: 60, endPoint x: 25, endPoint y: 58, distance: 92.8
click at [25, 58] on ol "LinkedIn (won't let us post anymore) Indeed (won't let us post) Lab LI page pos…" at bounding box center [145, 51] width 255 height 36
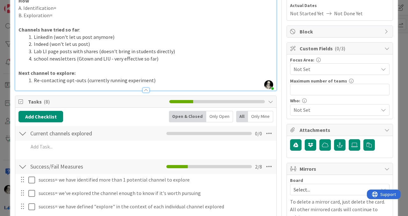
click at [20, 29] on strong "Channels have tried so far" at bounding box center [48, 29] width 61 height 6
click at [161, 59] on li "school newsletters (Gtown and LIU - very effective so far)" at bounding box center [149, 58] width 247 height 7
click at [105, 28] on p "Uneffective channels have tried so far :" at bounding box center [145, 29] width 255 height 7
drag, startPoint x: 109, startPoint y: 28, endPoint x: 26, endPoint y: 31, distance: 82.3
click at [26, 31] on p "Uneffective channels have tried so far :" at bounding box center [145, 29] width 255 height 7
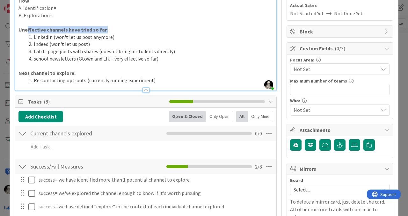
copy p "ffective channels have tried so far :"
click at [162, 58] on li "school newsletters (Gtown and LIU - very effective so far)" at bounding box center [149, 58] width 247 height 7
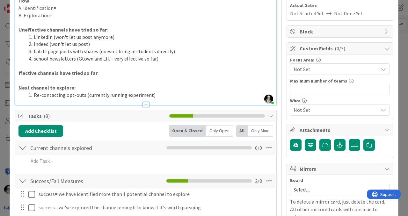
click at [19, 74] on strong "ffective channels have tried so far" at bounding box center [57, 73] width 79 height 6
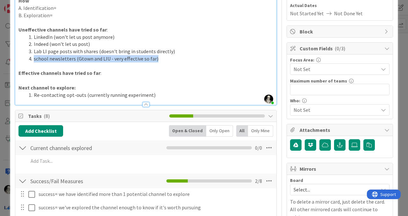
drag, startPoint x: 160, startPoint y: 57, endPoint x: 34, endPoint y: 60, distance: 126.0
click at [34, 60] on li "school newsletters (Gtown and LIU - very effective so far)" at bounding box center [149, 58] width 247 height 7
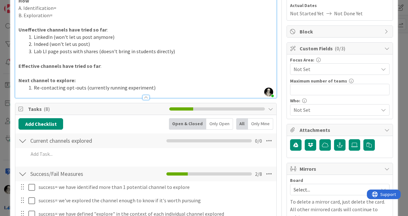
click at [112, 58] on p at bounding box center [145, 58] width 255 height 7
click at [111, 63] on p "Effective channels have tried so far :" at bounding box center [145, 66] width 255 height 7
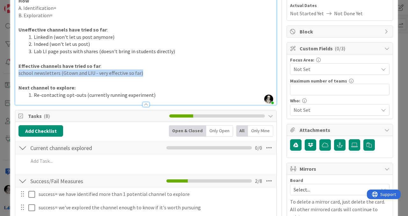
drag, startPoint x: 144, startPoint y: 73, endPoint x: 18, endPoint y: 74, distance: 126.6
click at [18, 74] on div "Value = By running these experiments and capturing feedback/date, we know to ke…" at bounding box center [145, 39] width 261 height 131
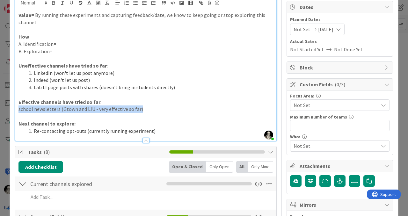
scroll to position [61, 0]
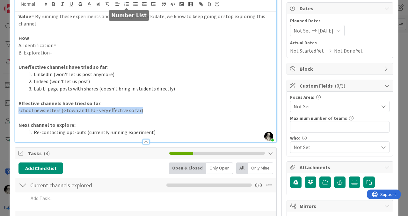
click at [127, 4] on line "button" at bounding box center [127, 4] width 3 height 0
click at [164, 113] on li "school newsletters (Gtown and LIU - very effective so far)" at bounding box center [149, 110] width 247 height 7
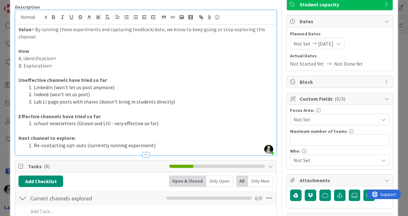
scroll to position [43, 0]
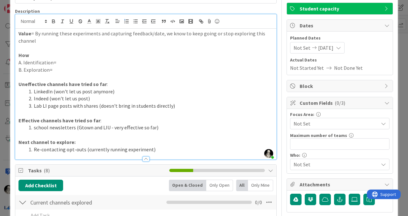
click at [35, 87] on p "Uneffective channels have tried so far :" at bounding box center [145, 84] width 255 height 7
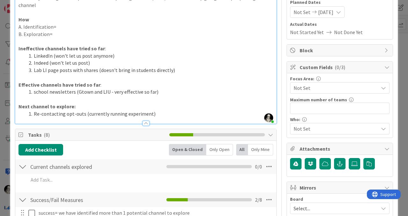
scroll to position [82, 0]
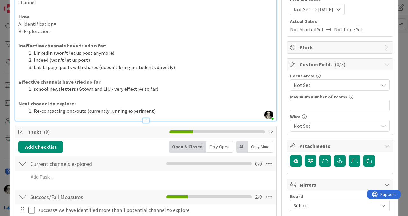
click at [36, 91] on li "school newsletters (Gtown and LIU - very effective so far)" at bounding box center [149, 88] width 247 height 7
click at [154, 111] on li "Re-contacting opt-outs (currently running experiment)" at bounding box center [149, 110] width 247 height 7
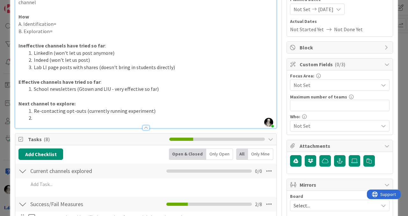
click at [162, 91] on li "School newsletters (Gtown and LIU - very effective so far)" at bounding box center [149, 88] width 247 height 7
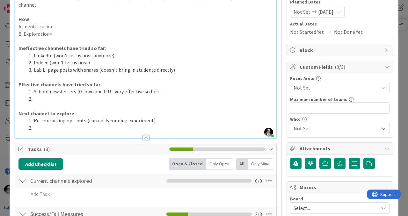
scroll to position [84, 0]
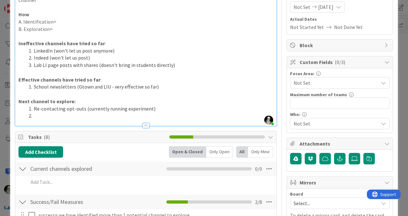
click at [40, 114] on li at bounding box center [149, 115] width 247 height 7
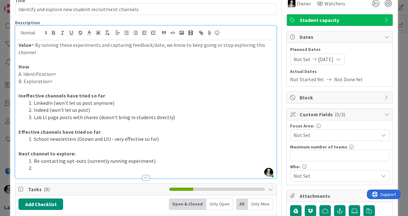
scroll to position [0, 0]
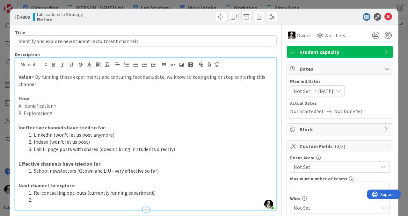
drag, startPoint x: 161, startPoint y: 78, endPoint x: 161, endPoint y: 44, distance: 34.1
click at [161, 76] on p "Value = By running these experiments and capturing feedback/date, we know to ke…" at bounding box center [145, 80] width 255 height 14
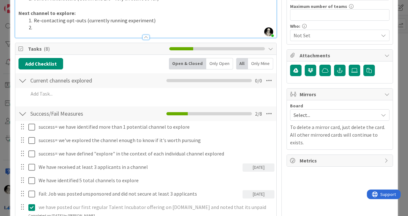
scroll to position [182, 0]
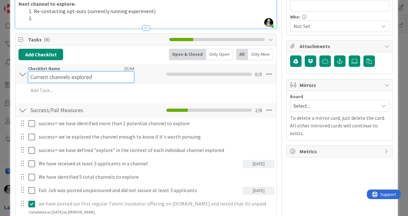
click at [89, 71] on div "Checklist Name 25 / 64 Current channels explored" at bounding box center [81, 74] width 106 height 17
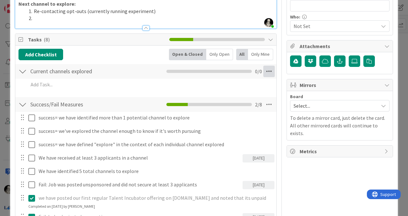
click at [270, 73] on icon at bounding box center [268, 71] width 11 height 11
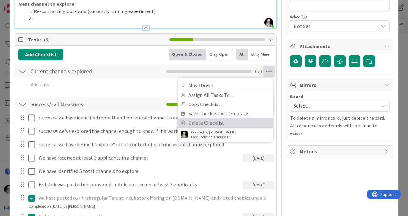
click at [218, 121] on link "Delete Checklist" at bounding box center [226, 122] width 96 height 9
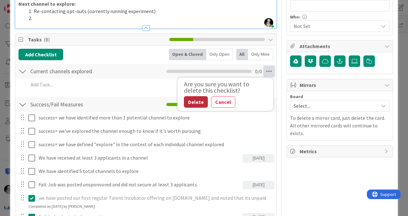
click at [198, 103] on button "Delete" at bounding box center [196, 101] width 24 height 11
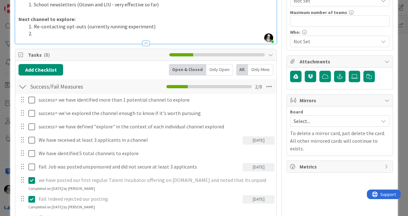
scroll to position [165, 0]
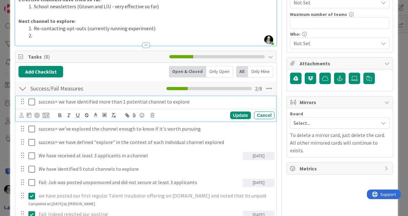
click at [31, 101] on icon at bounding box center [31, 102] width 7 height 8
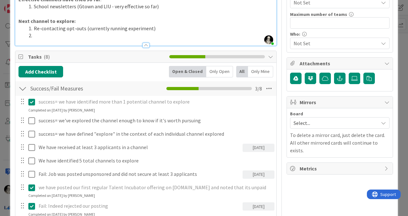
click at [32, 101] on icon at bounding box center [31, 102] width 7 height 8
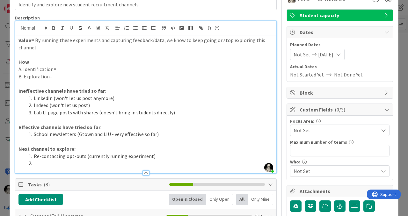
scroll to position [34, 0]
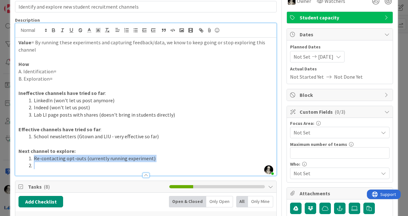
drag, startPoint x: 29, startPoint y: 170, endPoint x: 29, endPoint y: 60, distance: 110.0
click at [28, 61] on div "Description [PERSON_NAME] joined 7 m ago Value = By running these experiments a…" at bounding box center [146, 96] width 262 height 159
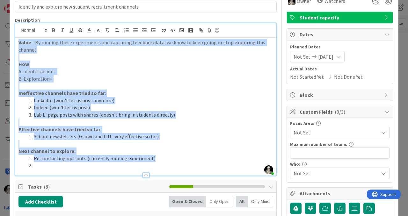
drag, startPoint x: 18, startPoint y: 43, endPoint x: 73, endPoint y: 171, distance: 139.6
click at [73, 171] on div "Description [PERSON_NAME] joined 7 m ago Value = By running these experiments a…" at bounding box center [146, 96] width 262 height 159
copy div "Value = By running these experiments and capturing feedback/data, we know to ke…"
click at [127, 99] on li "LinkedIn (won't let us post anymore)" at bounding box center [149, 100] width 247 height 7
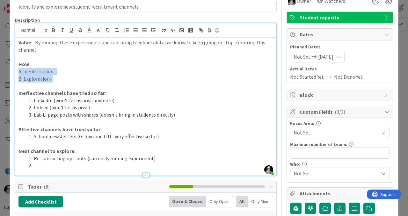
drag, startPoint x: 55, startPoint y: 79, endPoint x: 13, endPoint y: 74, distance: 42.2
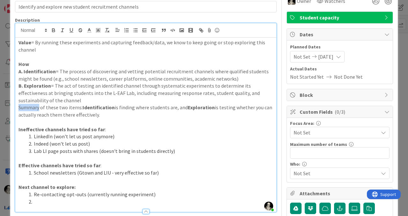
drag, startPoint x: 18, startPoint y: 109, endPoint x: 39, endPoint y: 110, distance: 20.7
click at [39, 110] on p "Summary of these two items: Identification is finding where students are, and E…" at bounding box center [145, 111] width 255 height 14
click at [55, 31] on icon "button" at bounding box center [53, 31] width 3 height 2
click at [143, 144] on li "Indeed (won't let us post)" at bounding box center [149, 143] width 247 height 7
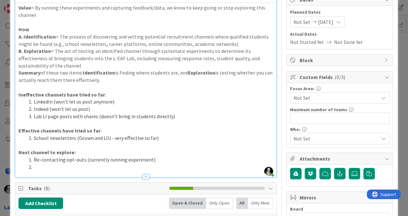
scroll to position [58, 0]
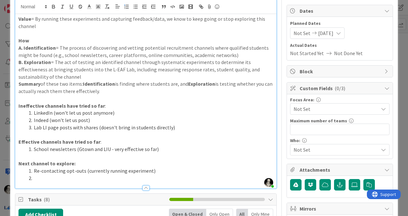
drag, startPoint x: 18, startPoint y: 85, endPoint x: 26, endPoint y: 64, distance: 21.6
click at [18, 85] on strong "Summary" at bounding box center [29, 84] width 22 height 6
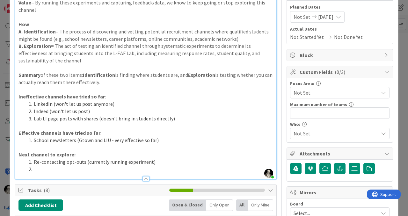
scroll to position [76, 0]
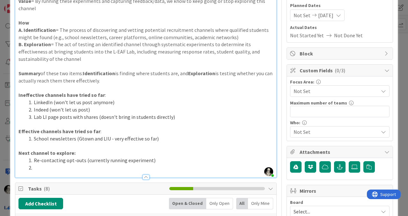
click at [80, 73] on p "Summary of these two items: Identification is finding where students are, and E…" at bounding box center [145, 77] width 255 height 14
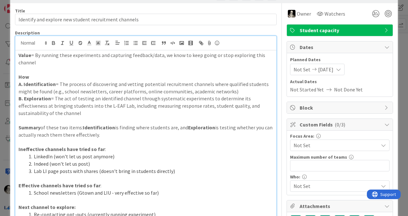
scroll to position [26, 0]
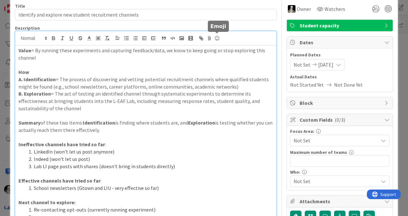
click at [217, 39] on icon at bounding box center [217, 38] width 8 height 9
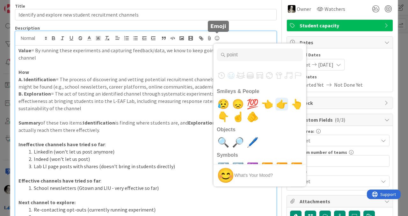
type input "point"
click at [295, 104] on span "👆" at bounding box center [296, 104] width 15 height 13
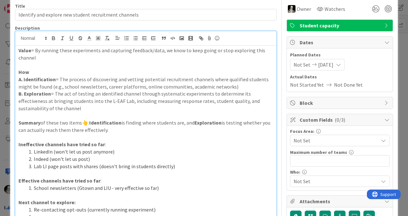
click at [126, 133] on p "Summary of these two items👆: Identification is finding where students are, and …" at bounding box center [145, 126] width 255 height 14
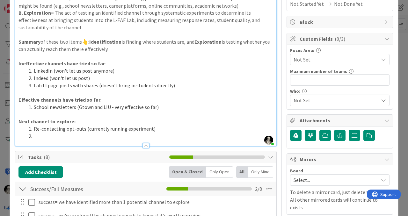
scroll to position [105, 0]
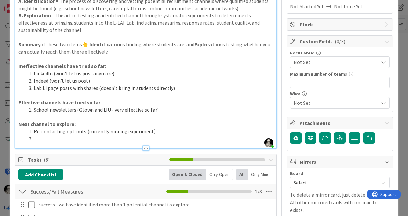
drag, startPoint x: 147, startPoint y: 131, endPoint x: 147, endPoint y: 109, distance: 22.6
click at [147, 131] on li "Re-contacting opt-outs (currently running experiment)" at bounding box center [149, 131] width 247 height 7
click at [50, 137] on li at bounding box center [149, 138] width 247 height 7
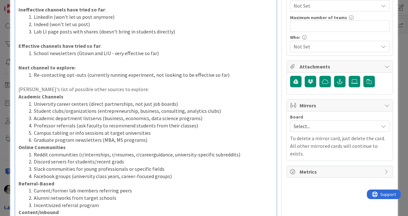
scroll to position [161, 0]
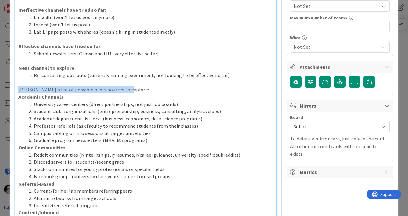
drag, startPoint x: 126, startPoint y: 91, endPoint x: 19, endPoint y: 92, distance: 107.1
click at [19, 92] on p "[PERSON_NAME]'s list of possible other sources to explore:" at bounding box center [145, 89] width 255 height 7
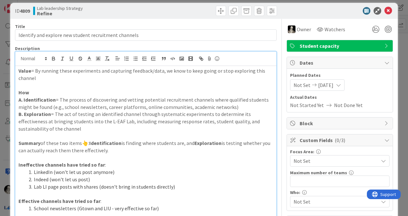
scroll to position [0, 0]
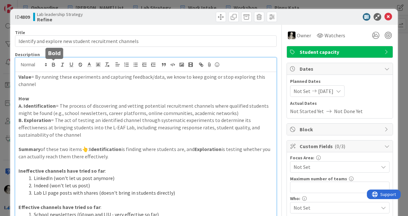
click at [54, 65] on icon "button" at bounding box center [53, 66] width 3 height 2
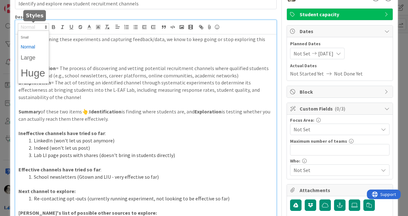
click at [46, 27] on icon at bounding box center [46, 27] width 6 height 6
click at [33, 56] on span at bounding box center [34, 58] width 26 height 12
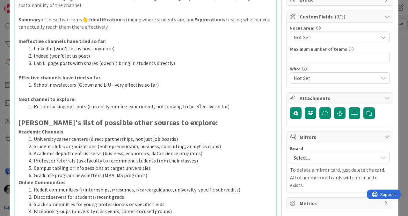
scroll to position [144, 0]
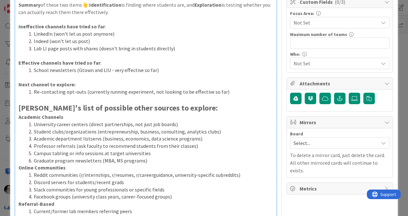
click at [197, 110] on p "[PERSON_NAME]'s list of possible other sources to explore:" at bounding box center [145, 108] width 255 height 11
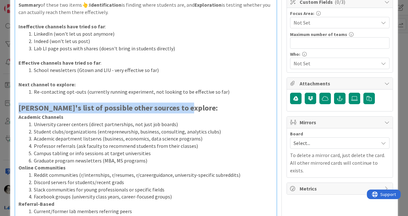
drag, startPoint x: 188, startPoint y: 110, endPoint x: 15, endPoint y: 106, distance: 173.2
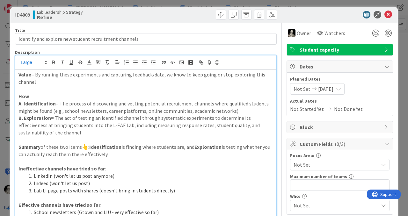
scroll to position [0, 0]
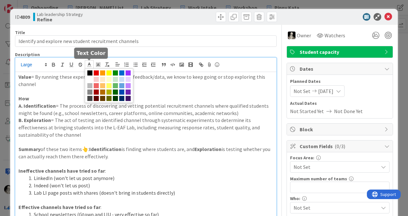
click at [91, 64] on icon at bounding box center [89, 65] width 6 height 6
click at [128, 71] on span at bounding box center [128, 72] width 5 height 5
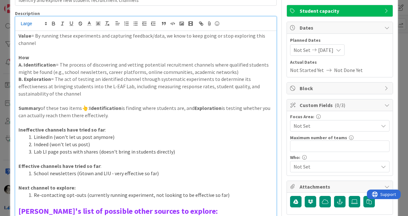
click at [168, 137] on li "LinkedIn (won't let us post anymore)" at bounding box center [149, 137] width 247 height 7
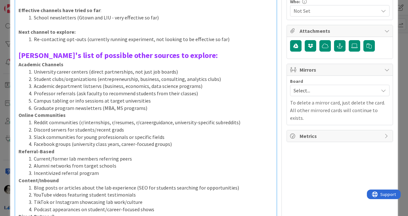
scroll to position [194, 0]
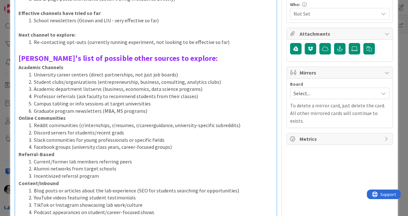
click at [226, 40] on li "Re-contacting opt-outs (currently running experiment, not looking to be effecti…" at bounding box center [149, 42] width 247 height 7
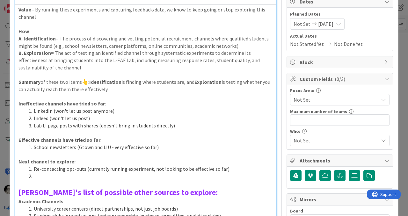
scroll to position [0, 0]
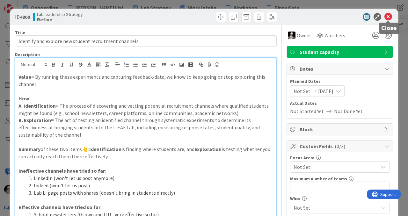
click at [388, 18] on icon at bounding box center [389, 17] width 8 height 8
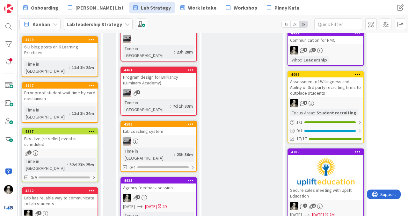
scroll to position [344, 779]
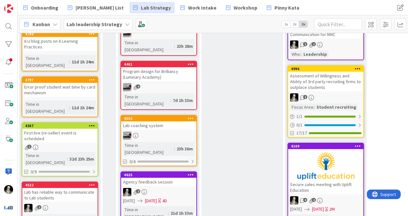
click at [182, 178] on div "Agency feedback session" at bounding box center [158, 182] width 75 height 8
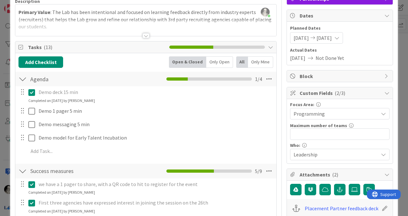
scroll to position [54, 0]
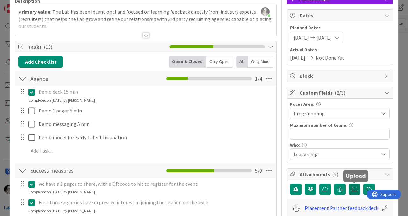
click at [353, 187] on icon at bounding box center [354, 189] width 6 height 5
click at [349, 184] on input "file" at bounding box center [349, 184] width 0 height 0
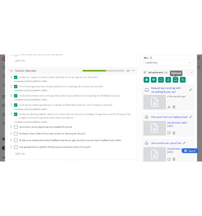
scroll to position [190, 0]
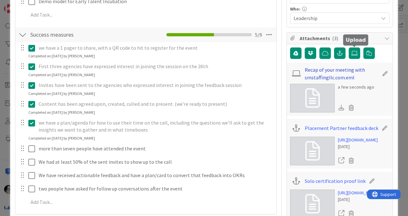
click at [321, 69] on link "Recap of your meeting with smstaffingllc.com.eml" at bounding box center [342, 73] width 74 height 15
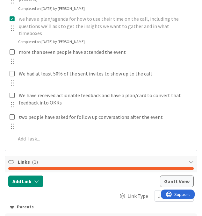
scroll to position [452, 0]
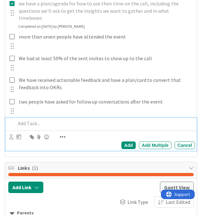
click at [46, 120] on p at bounding box center [104, 123] width 177 height 7
click at [86, 120] on p "We have reviewed and addressed feedback" at bounding box center [104, 123] width 177 height 7
click at [129, 120] on p "We have reviewed and begun to address feedback" at bounding box center [104, 123] width 177 height 7
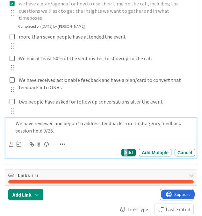
click at [128, 149] on div "Add" at bounding box center [128, 153] width 14 height 8
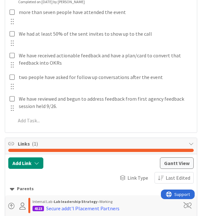
scroll to position [488, 0]
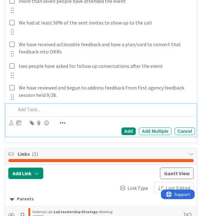
click at [32, 106] on p at bounding box center [104, 109] width 177 height 7
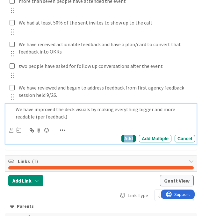
click at [127, 135] on div "Add" at bounding box center [128, 139] width 14 height 8
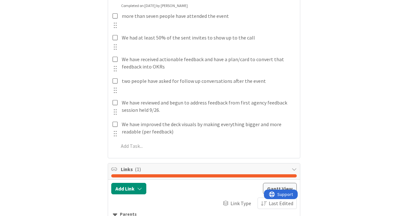
scroll to position [474, 0]
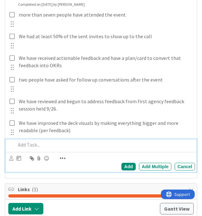
click at [43, 141] on p at bounding box center [104, 144] width 177 height 7
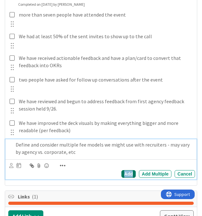
click at [126, 170] on div "Add" at bounding box center [128, 174] width 14 height 8
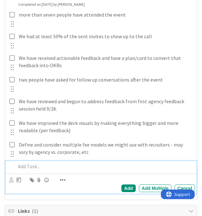
click at [37, 163] on p at bounding box center [104, 166] width 177 height 7
click at [186, 22] on div "more than seven people have attended the event" at bounding box center [101, 19] width 187 height 20
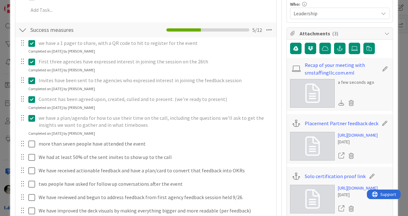
scroll to position [199, 0]
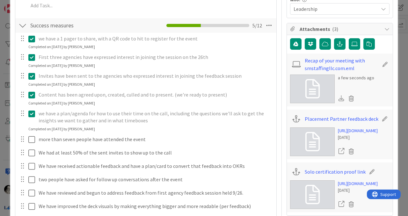
click at [383, 63] on icon at bounding box center [385, 64] width 9 height 6
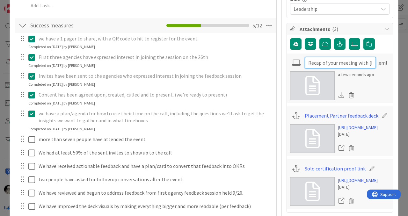
click at [328, 64] on input "Recap of your meeting with [DOMAIN_NAME]" at bounding box center [340, 62] width 71 height 11
click at [333, 64] on input "Recap of your meeting with [DOMAIN_NAME]" at bounding box center [340, 62] width 71 height 11
drag, startPoint x: 333, startPoint y: 63, endPoint x: 382, endPoint y: 65, distance: 48.5
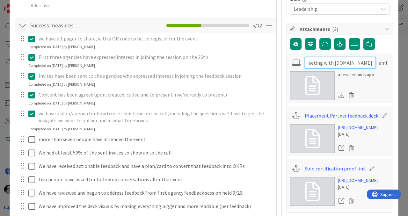
click at [382, 65] on div "Recap of 1st agency feedback session meeting with [DOMAIN_NAME] .eml" at bounding box center [339, 63] width 99 height 12
type input "Recap of 1st agency feedback session"
click at [383, 92] on div "a few seconds ago" at bounding box center [339, 85] width 99 height 29
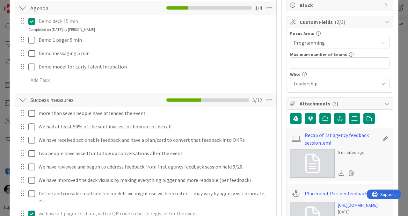
scroll to position [123, 0]
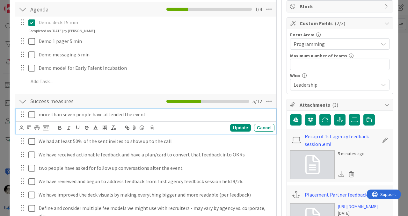
click at [129, 115] on p "more than seven people have attended the event" at bounding box center [155, 114] width 233 height 7
click at [151, 115] on p "more than seven people have attended an event" at bounding box center [155, 114] width 233 height 7
click at [84, 113] on p "more than seven people have attended an event (we're at 4 after the first event)" at bounding box center [155, 114] width 233 height 7
click at [242, 129] on div "Update" at bounding box center [240, 128] width 21 height 8
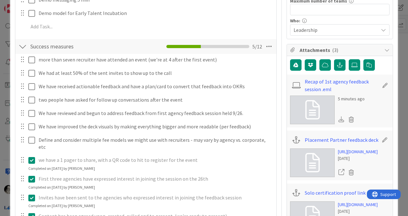
scroll to position [180, 0]
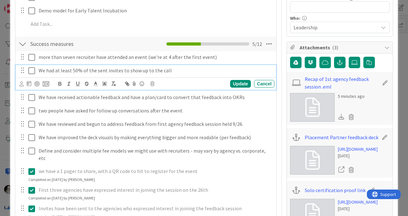
click at [31, 70] on icon at bounding box center [31, 71] width 7 height 8
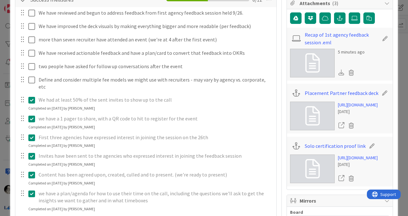
scroll to position [223, 0]
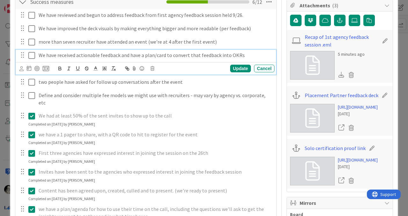
click at [33, 55] on icon at bounding box center [31, 56] width 7 height 8
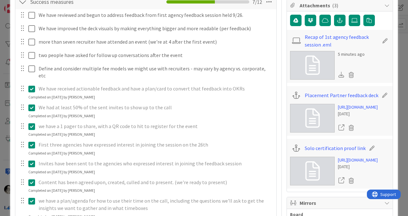
click at [185, 85] on p "We have received actionable feedback and have a plan/card to convert that feedb…" at bounding box center [155, 88] width 233 height 7
click at [76, 85] on p "We have received actionable feedback and have a plan/card to convert that feedb…" at bounding box center [155, 88] width 233 height 7
click at [30, 85] on icon at bounding box center [31, 89] width 7 height 8
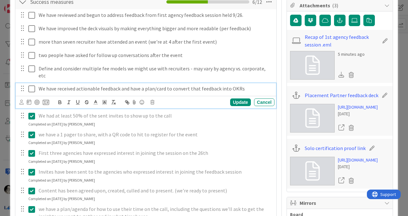
click at [251, 85] on p "We have received actionable feedback and have a plan/card to convert that feedb…" at bounding box center [155, 88] width 233 height 7
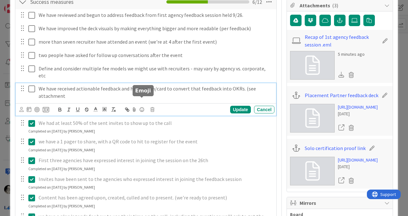
click at [142, 105] on icon at bounding box center [142, 109] width 8 height 9
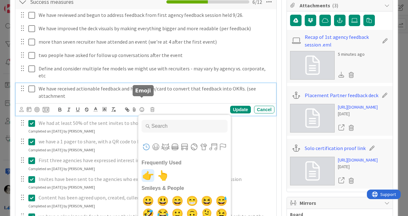
click at [148, 169] on span "👉" at bounding box center [148, 175] width 15 height 13
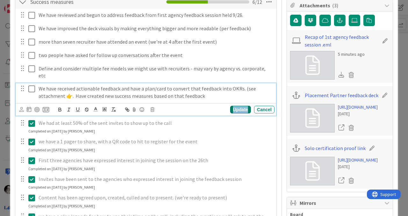
click at [238, 106] on div "Update" at bounding box center [240, 110] width 21 height 8
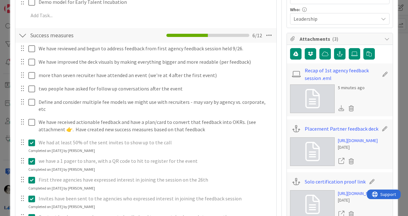
scroll to position [187, 0]
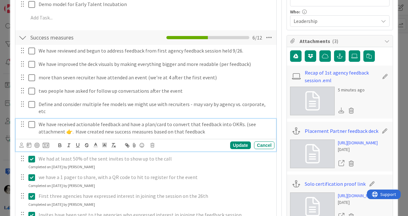
click at [32, 121] on icon at bounding box center [31, 125] width 7 height 8
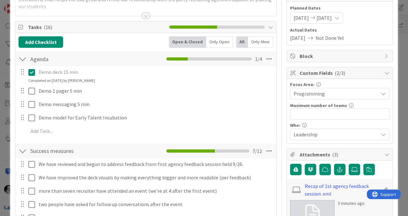
scroll to position [78, 0]
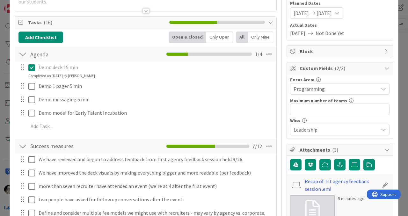
click at [21, 54] on div at bounding box center [22, 53] width 8 height 11
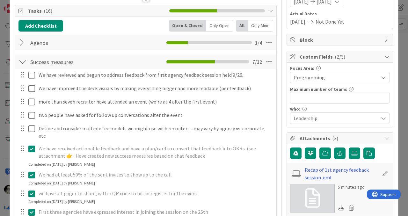
scroll to position [67, 0]
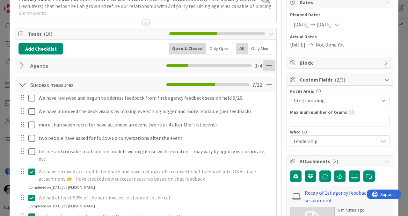
click at [270, 65] on icon at bounding box center [268, 65] width 11 height 11
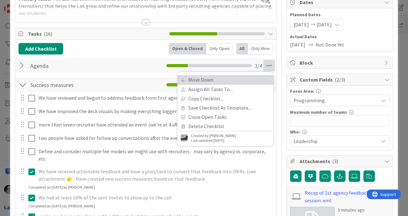
click at [223, 77] on link "Move Down" at bounding box center [226, 79] width 96 height 9
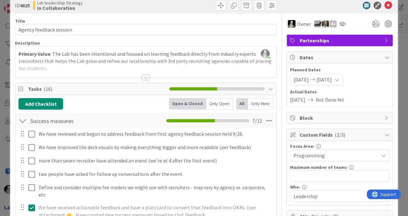
scroll to position [0, 0]
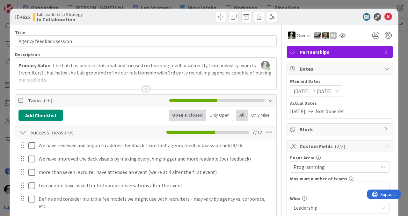
click at [144, 86] on div at bounding box center [146, 88] width 7 height 5
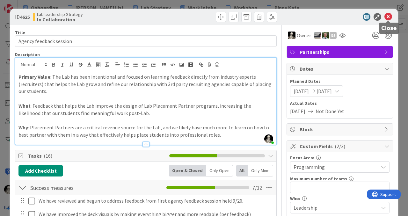
click at [389, 16] on icon at bounding box center [389, 17] width 8 height 8
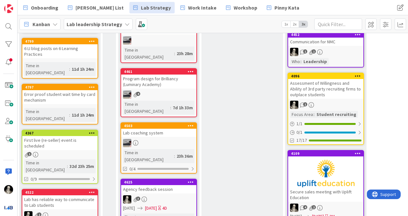
scroll to position [340, 779]
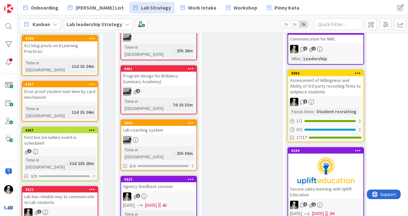
click at [167, 182] on div "Agency feedback session" at bounding box center [158, 186] width 75 height 8
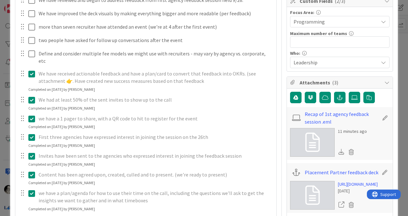
scroll to position [155, 0]
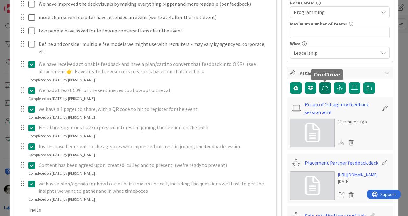
click at [327, 86] on icon "button" at bounding box center [325, 87] width 6 height 5
